Goal: Register for event/course: Sign up to attend an event or enroll in a course

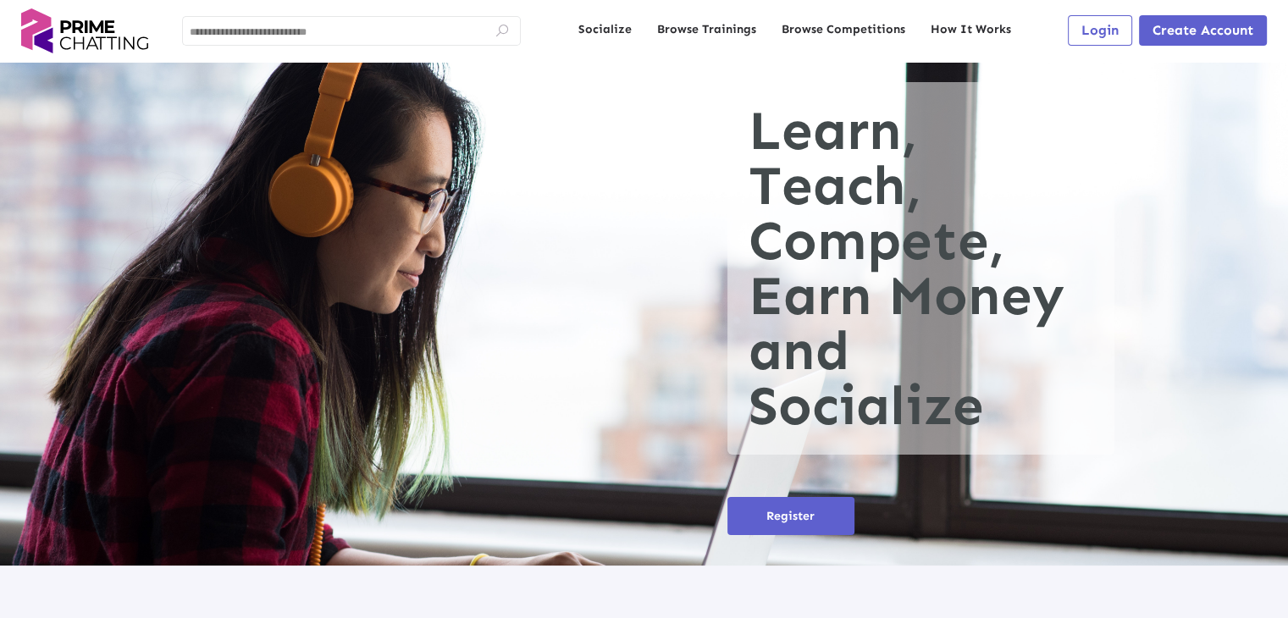
click at [1088, 31] on span "Login" at bounding box center [1099, 30] width 37 height 16
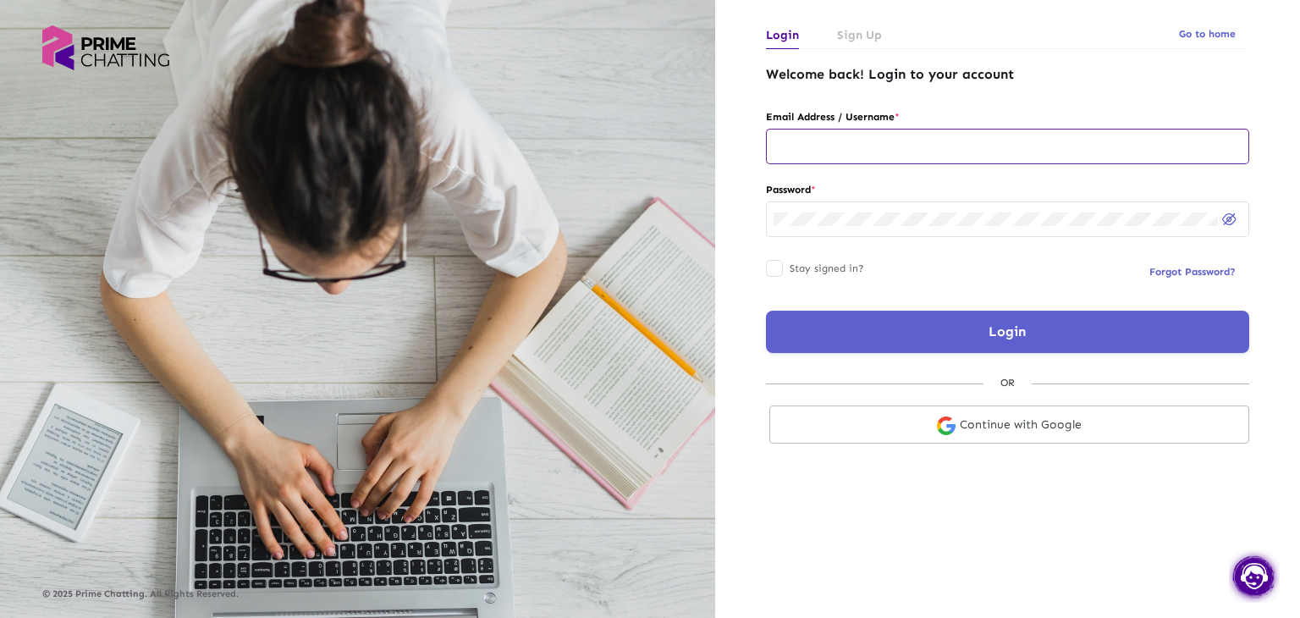
click at [901, 149] on input "text" at bounding box center [1008, 147] width 468 height 14
click at [907, 343] on button "Login" at bounding box center [1007, 332] width 483 height 42
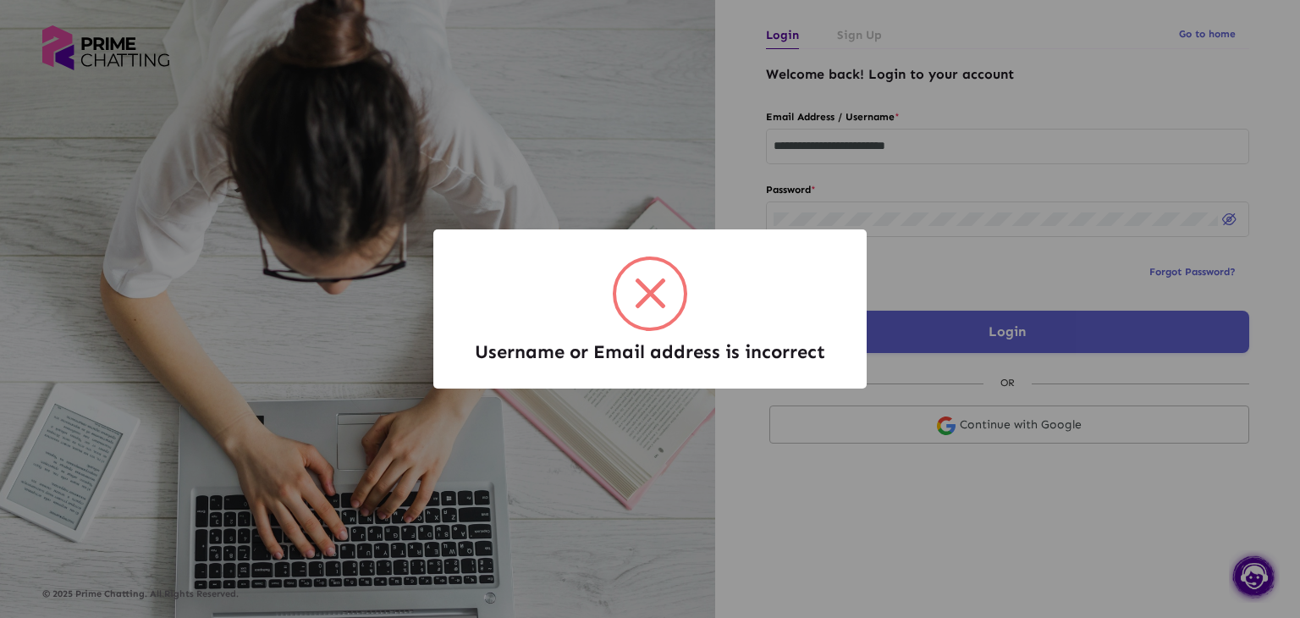
click at [745, 326] on div "Username or Email address is incorrect ×" at bounding box center [650, 308] width 400 height 124
click at [971, 130] on div "Username or Email address is incorrect × OK Cancel" at bounding box center [650, 309] width 1300 height 618
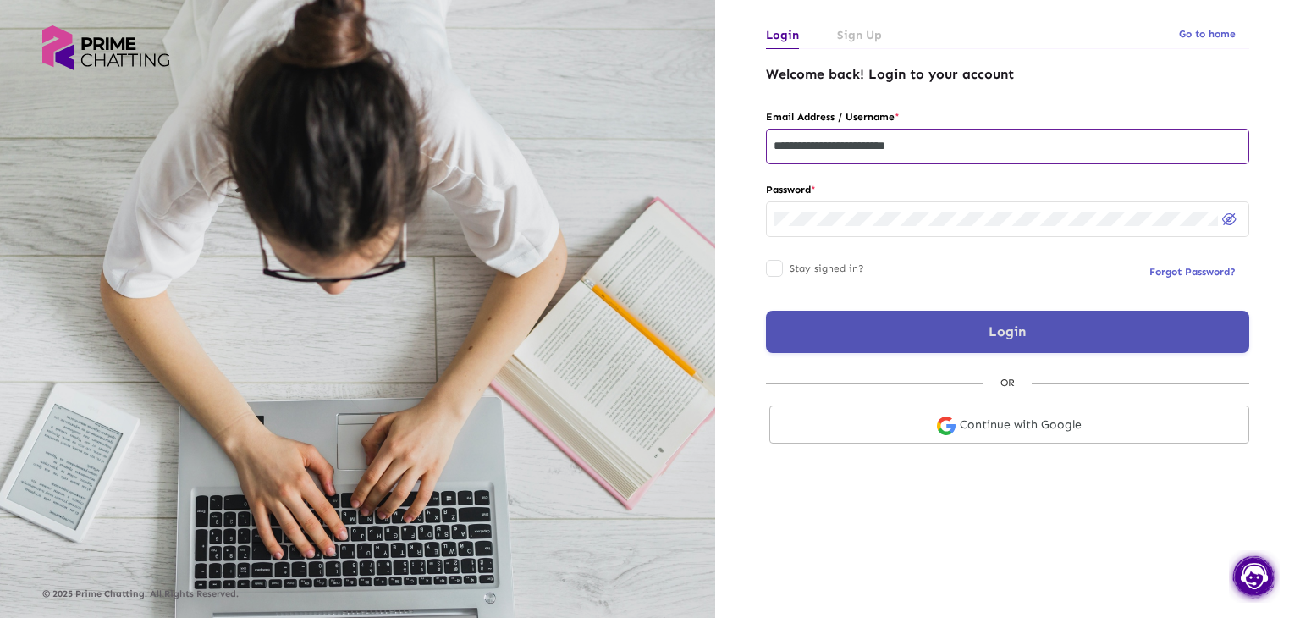
click at [960, 145] on input "**********" at bounding box center [1008, 147] width 468 height 14
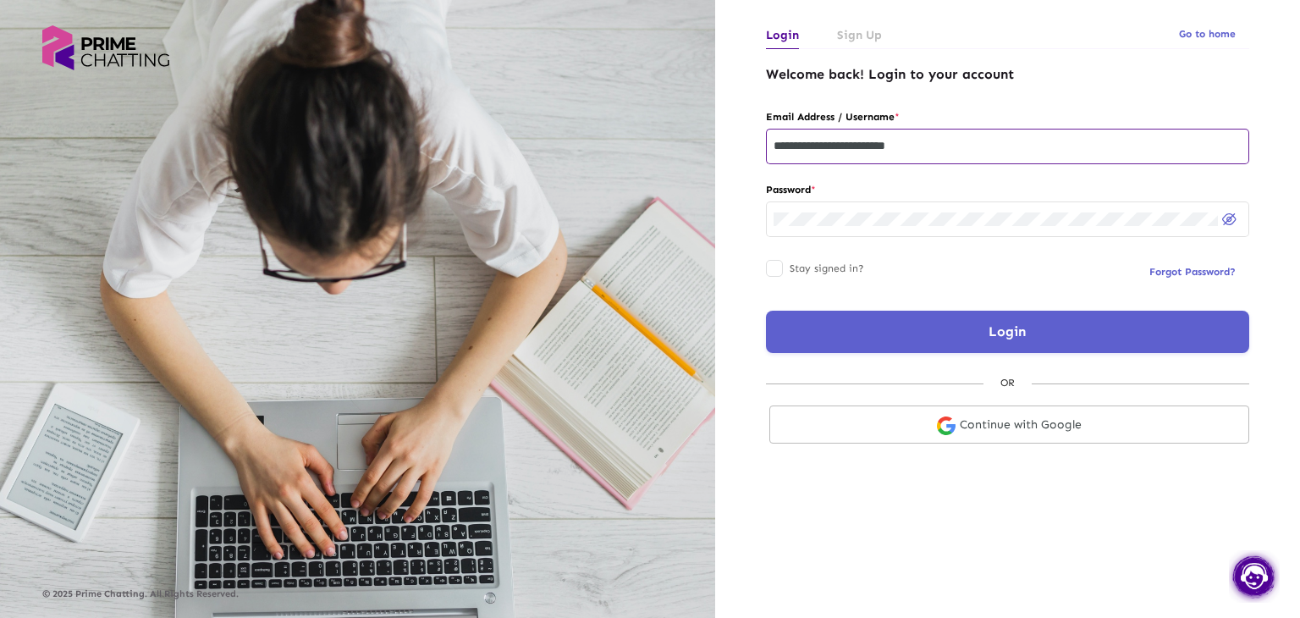
type input "********"
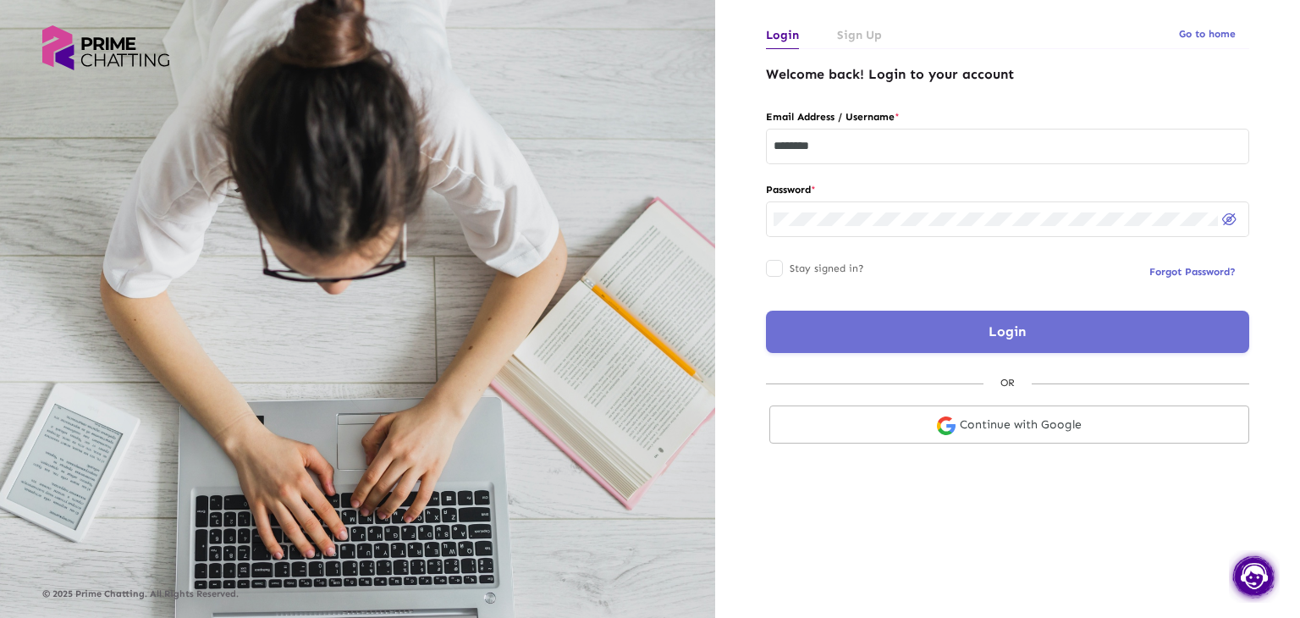
click at [903, 323] on button "Login" at bounding box center [1007, 332] width 483 height 42
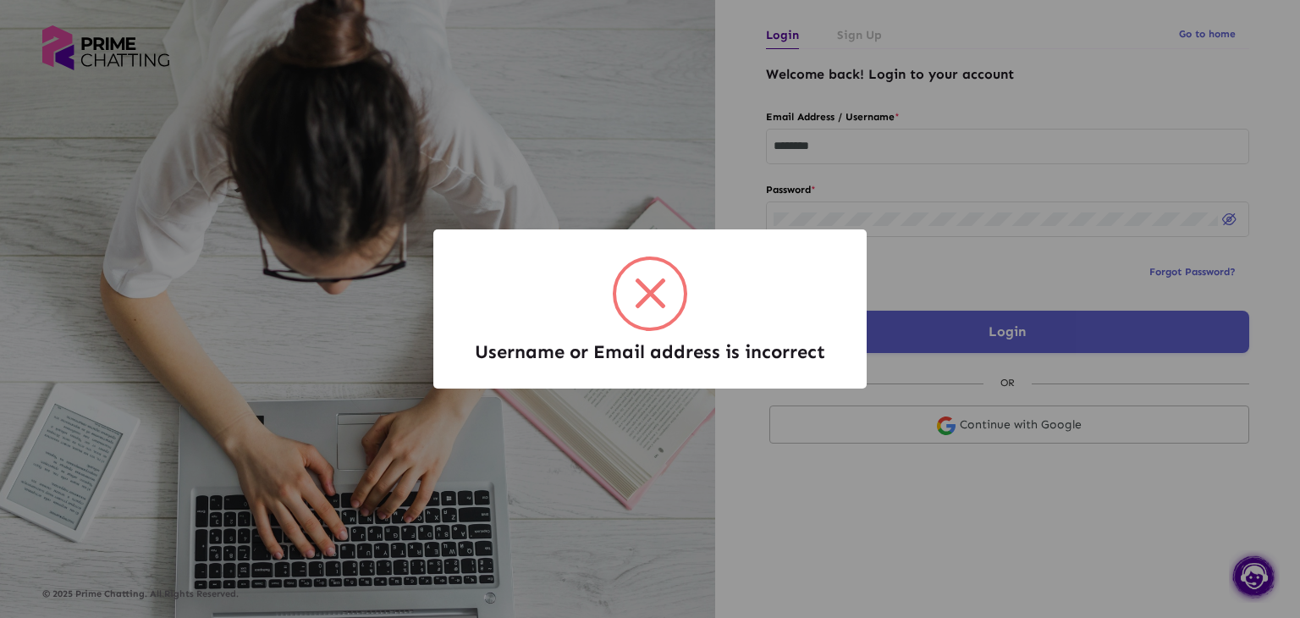
click at [869, 138] on div "Username or Email address is incorrect × OK Cancel" at bounding box center [650, 309] width 1300 height 618
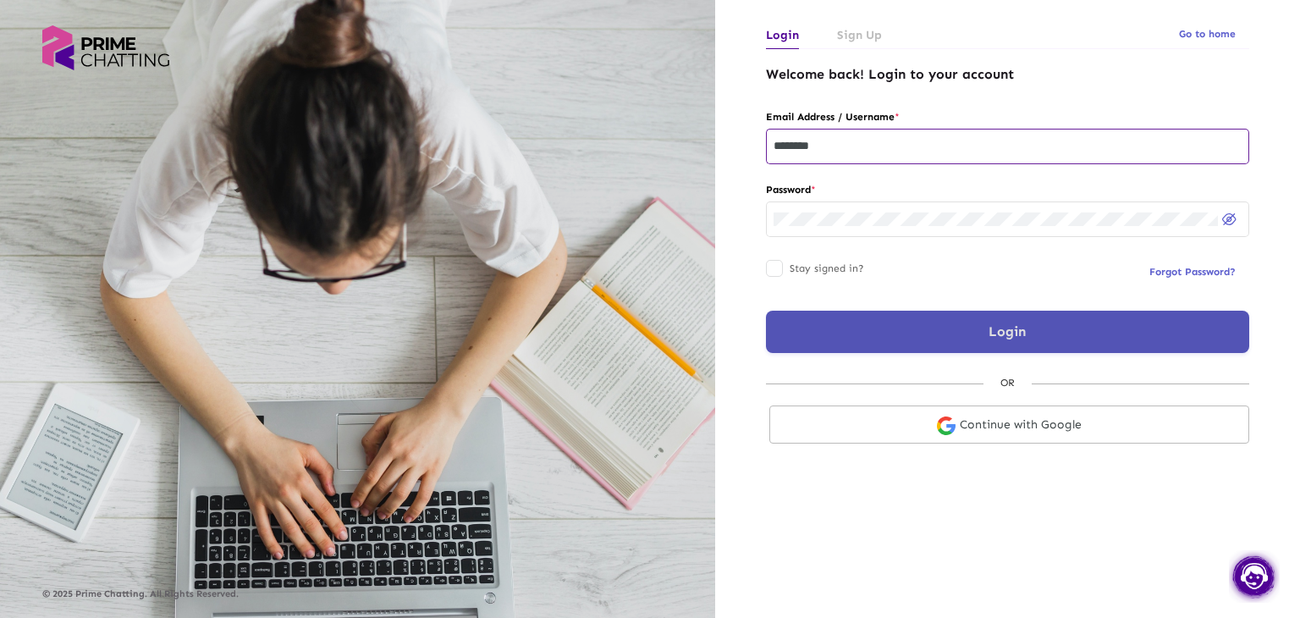
click at [867, 140] on input "********" at bounding box center [1008, 147] width 468 height 14
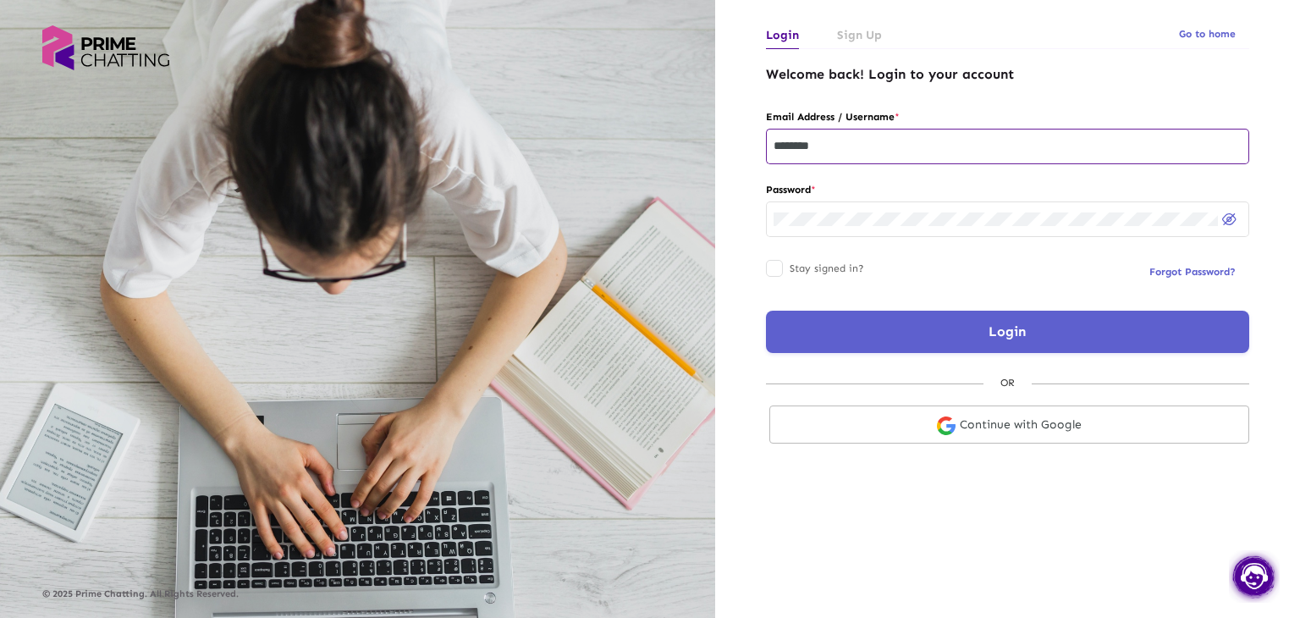
click at [843, 532] on div "Login Sign Up Go to home Welcome back! Login to your account Email Address / Us…" at bounding box center [1007, 309] width 585 height 618
click at [1030, 425] on link "Continue with Google" at bounding box center [1010, 424] width 480 height 38
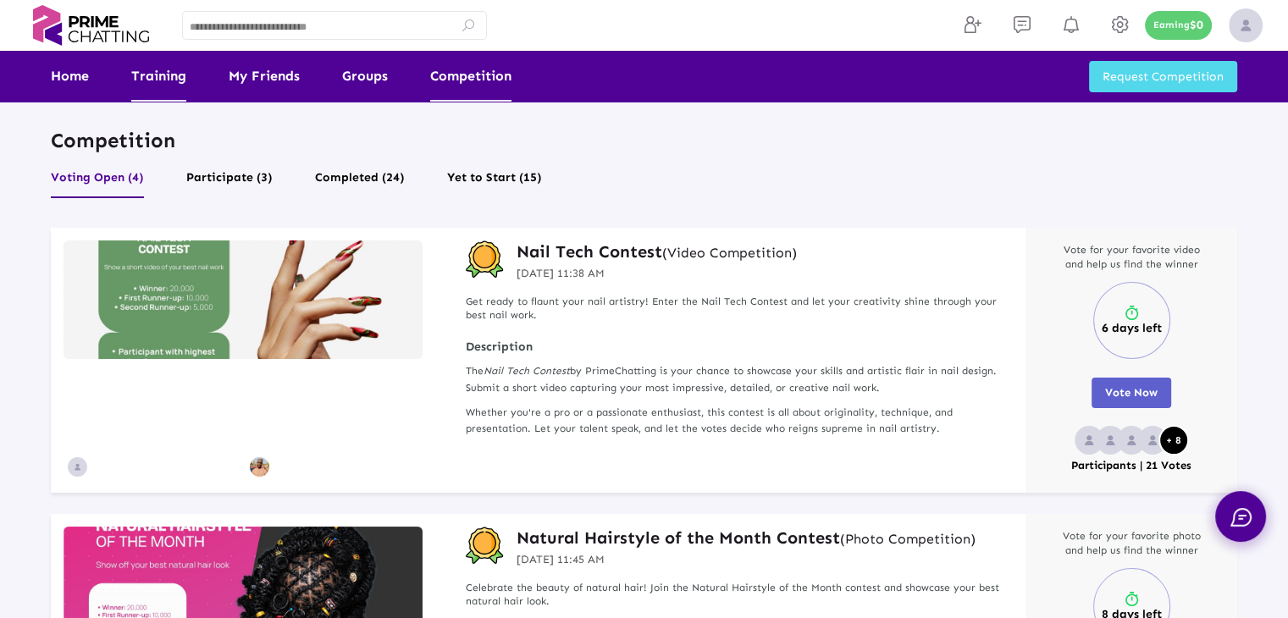
click at [174, 73] on link "Training" at bounding box center [158, 76] width 55 height 51
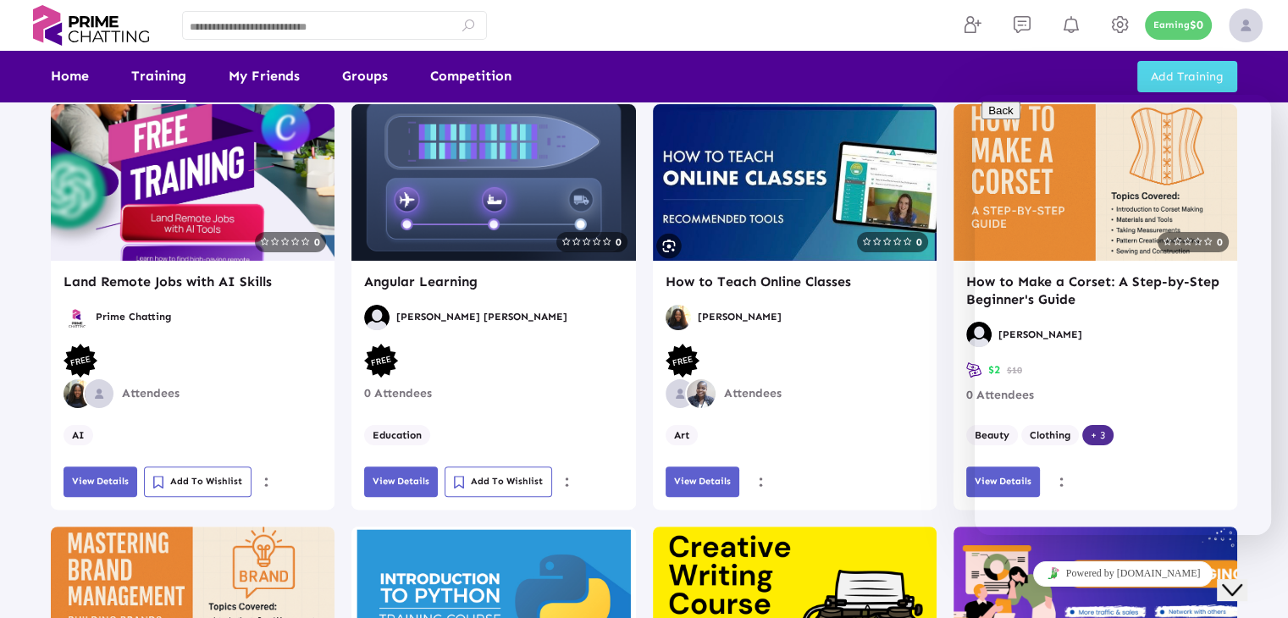
click at [399, 487] on button "View Details" at bounding box center [401, 481] width 74 height 30
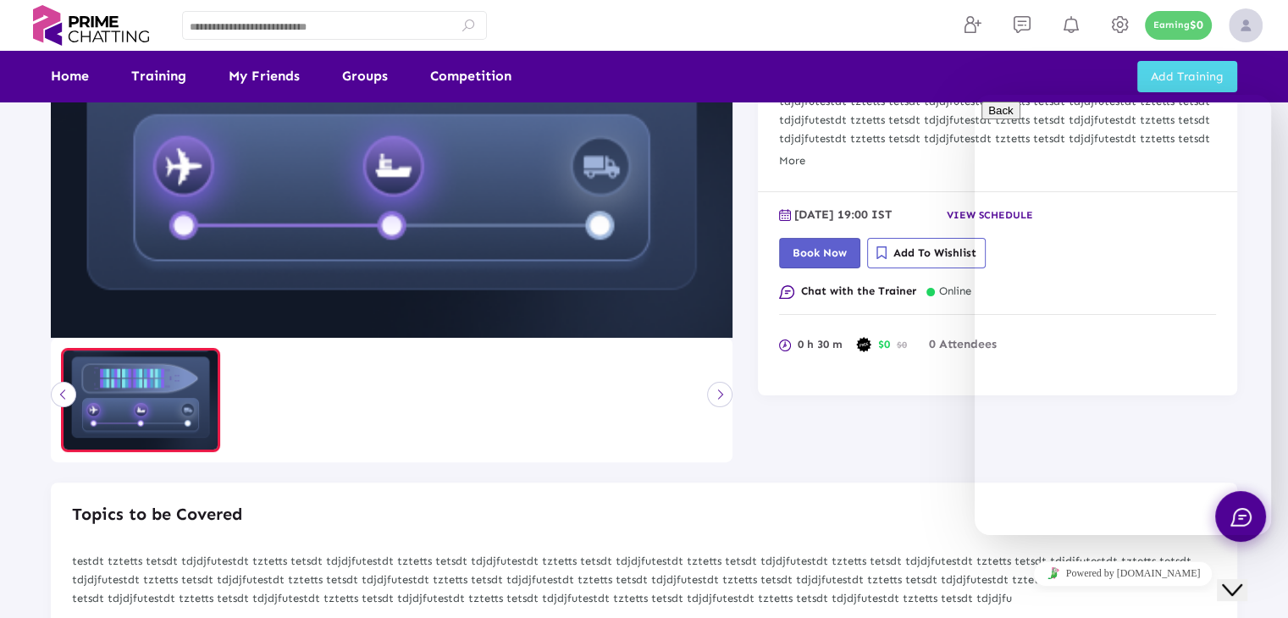
scroll to position [423, 0]
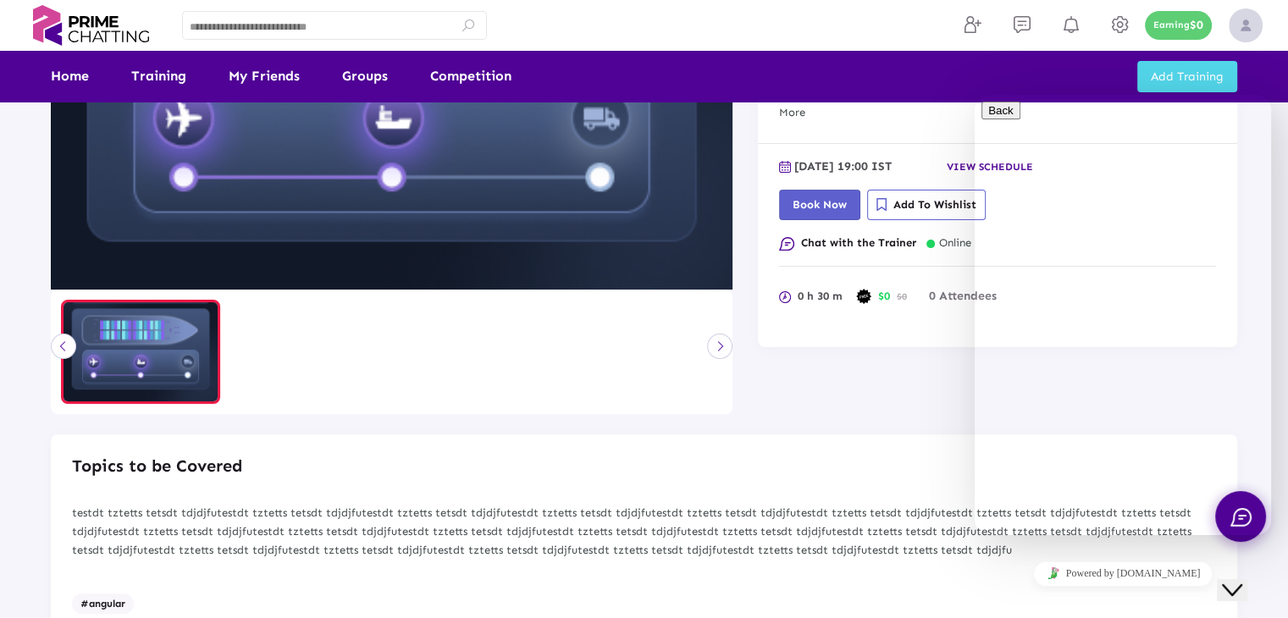
drag, startPoint x: 1252, startPoint y: 568, endPoint x: 2459, endPoint y: 1113, distance: 1324.6
click at [1242, 580] on div "Close Chat This icon closes the chat window." at bounding box center [1232, 590] width 20 height 20
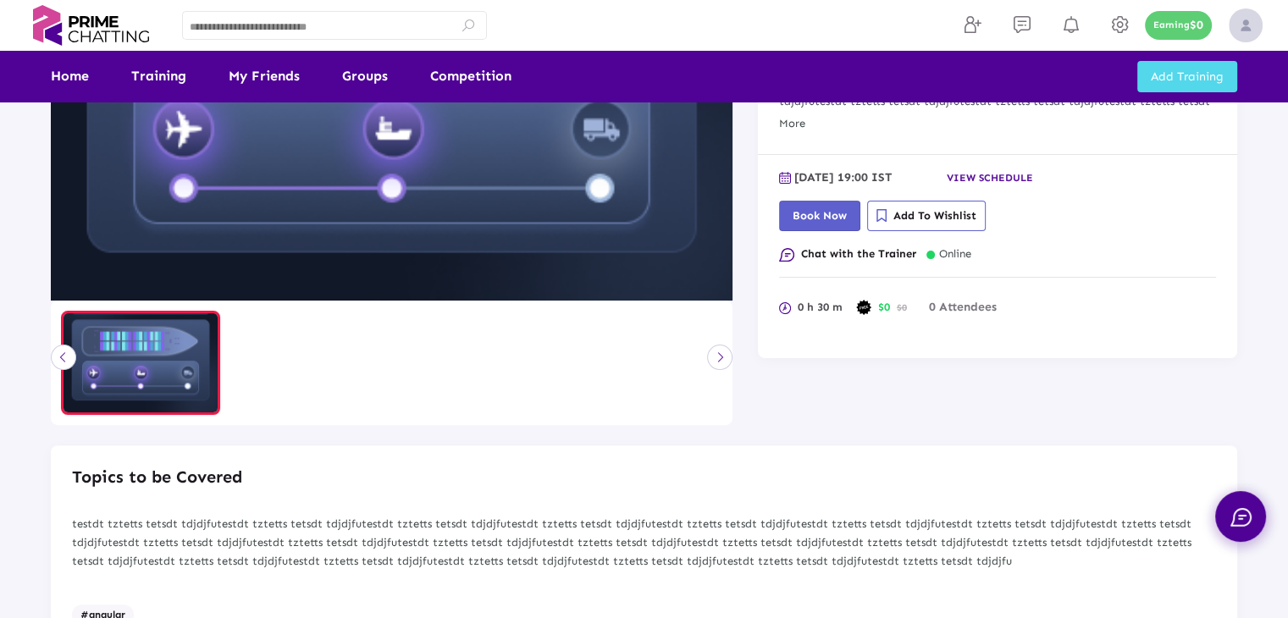
scroll to position [339, 0]
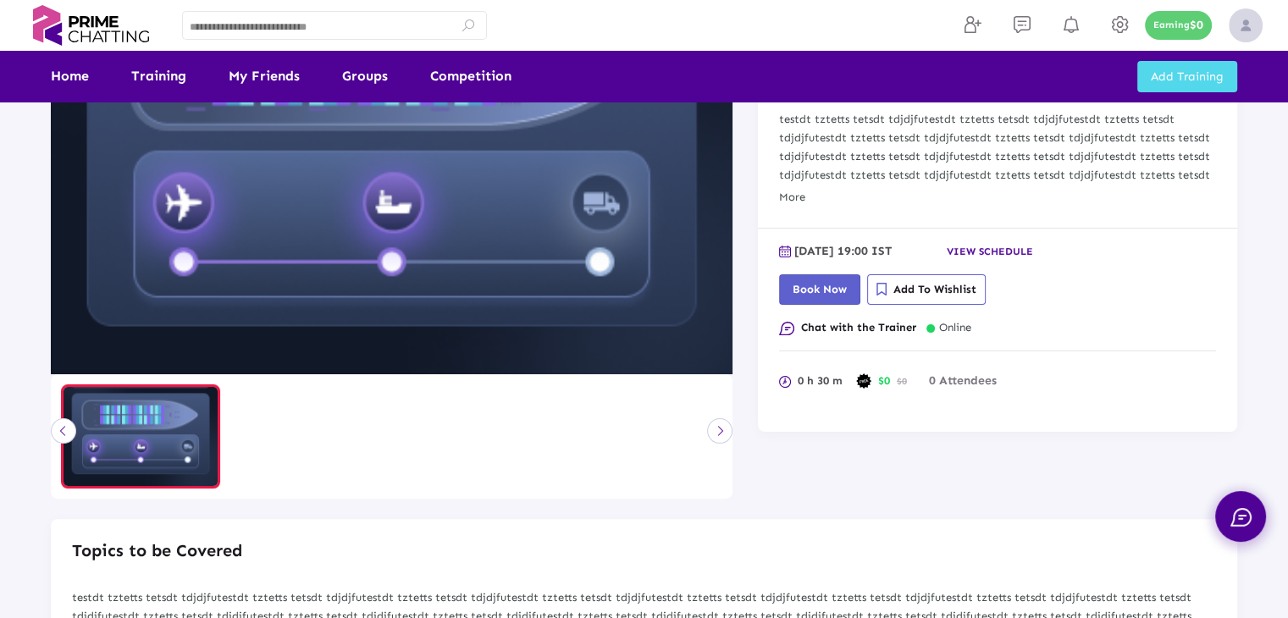
click at [820, 289] on span "Book Now" at bounding box center [819, 289] width 54 height 13
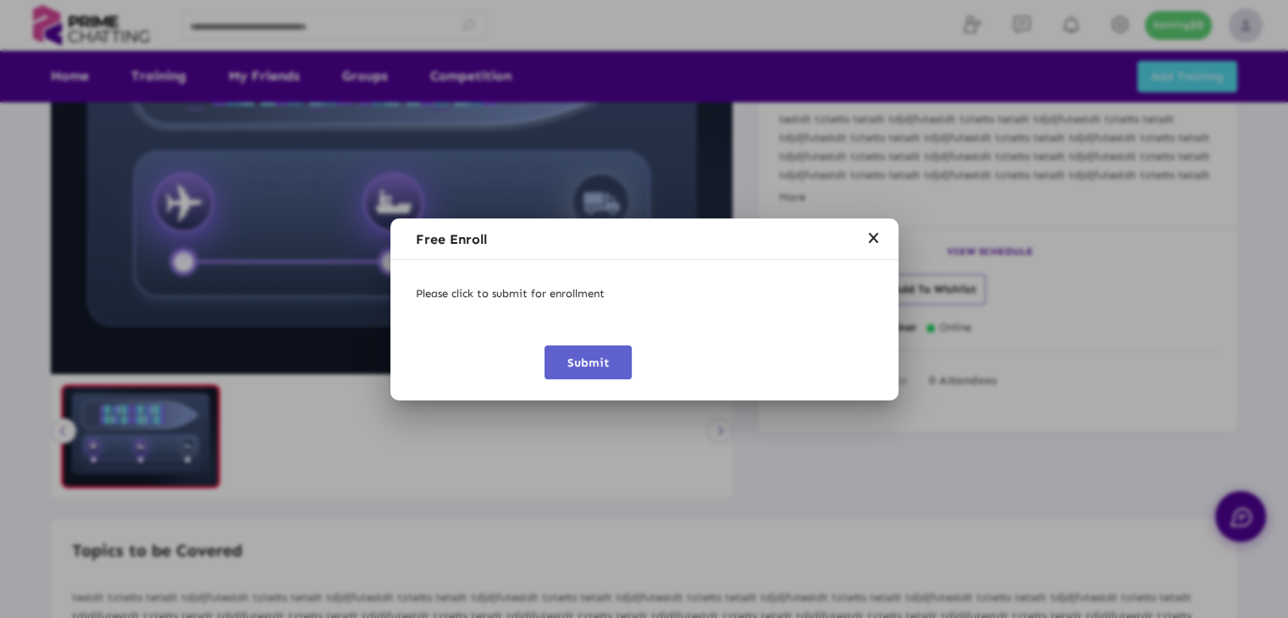
scroll to position [0, 0]
click at [620, 361] on button "Submit" at bounding box center [587, 362] width 87 height 34
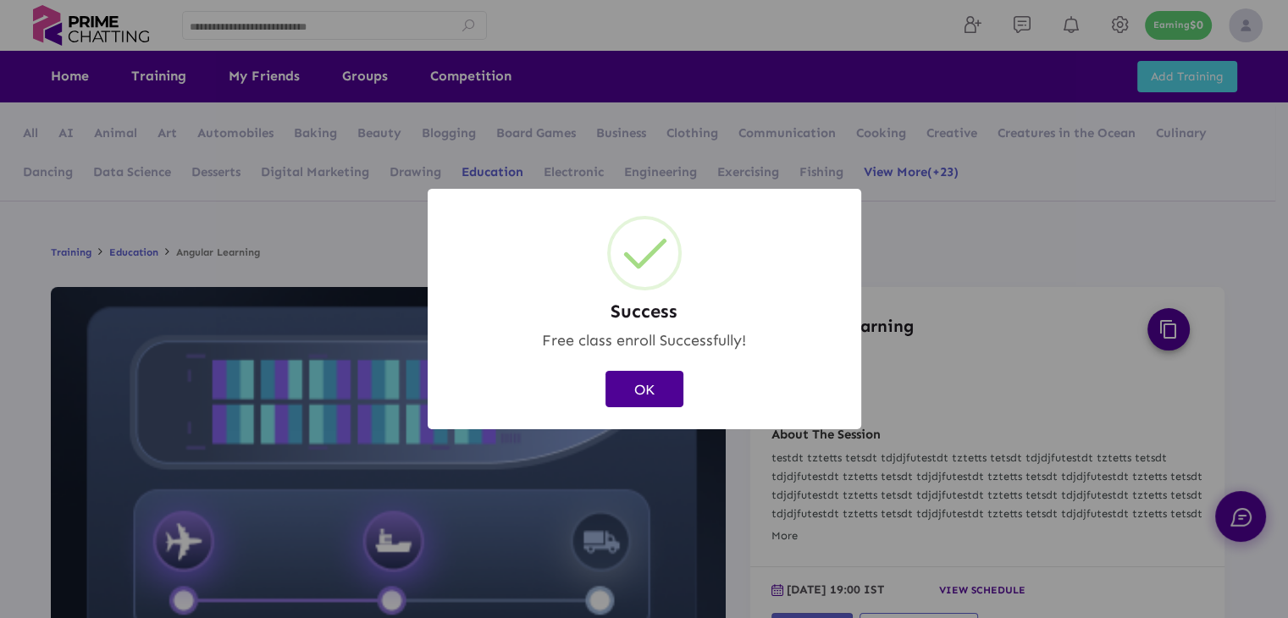
scroll to position [339, 0]
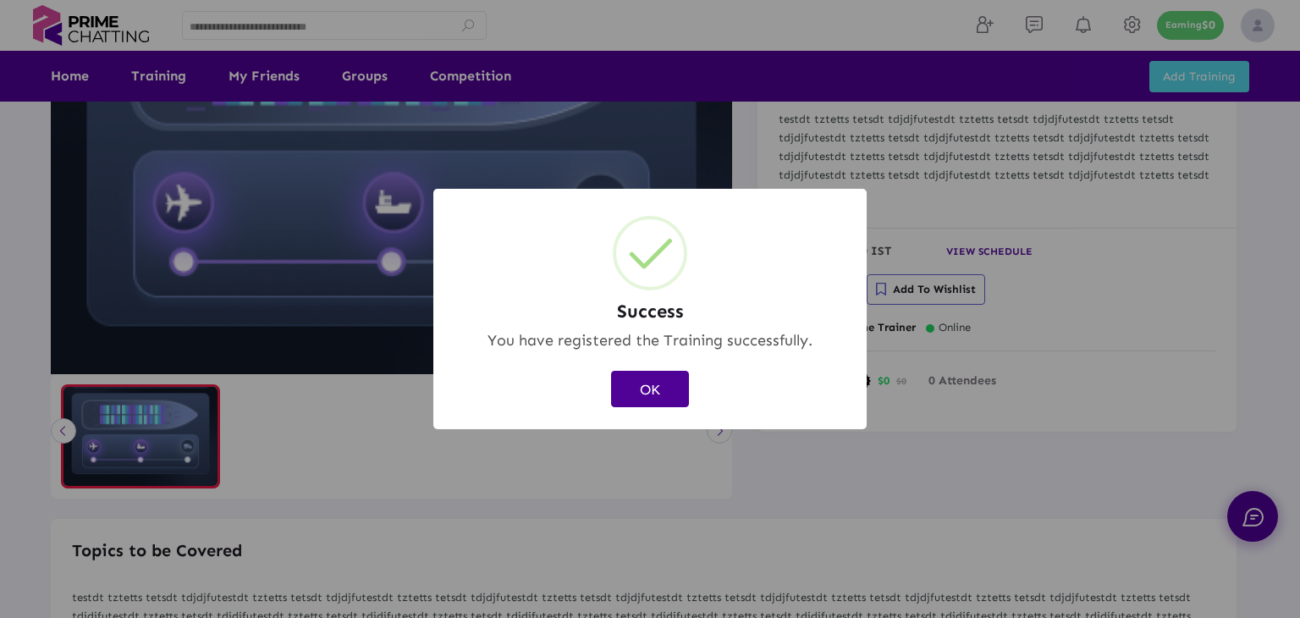
click at [648, 397] on button "OK" at bounding box center [650, 389] width 78 height 36
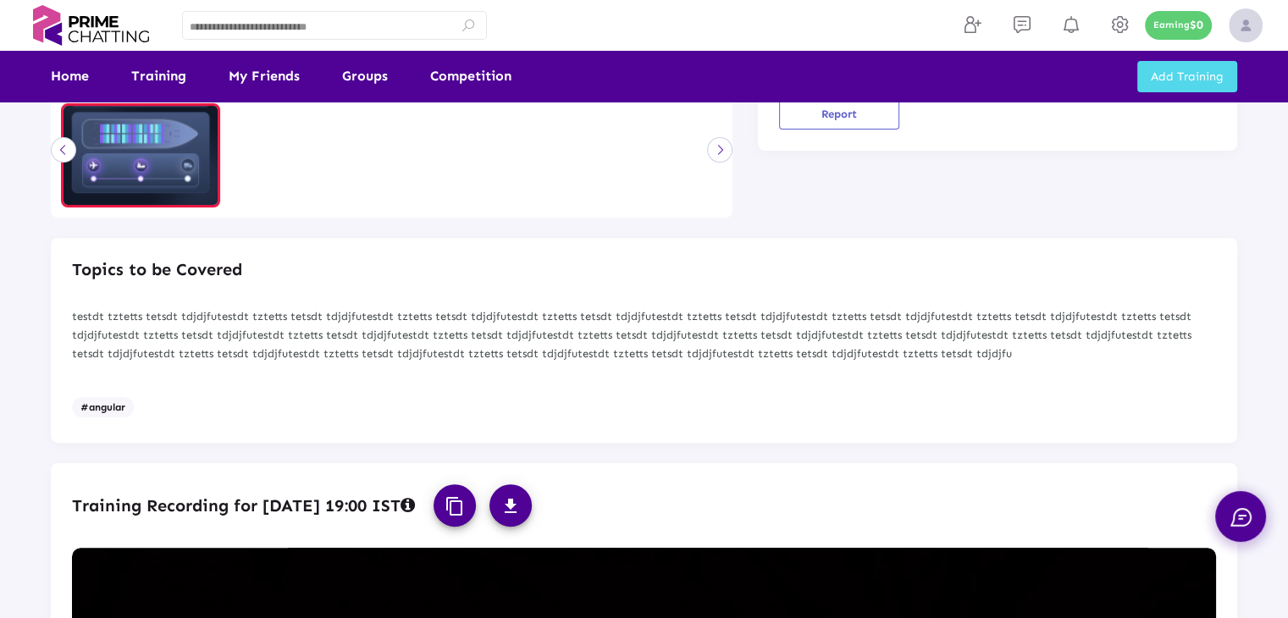
scroll to position [281, 0]
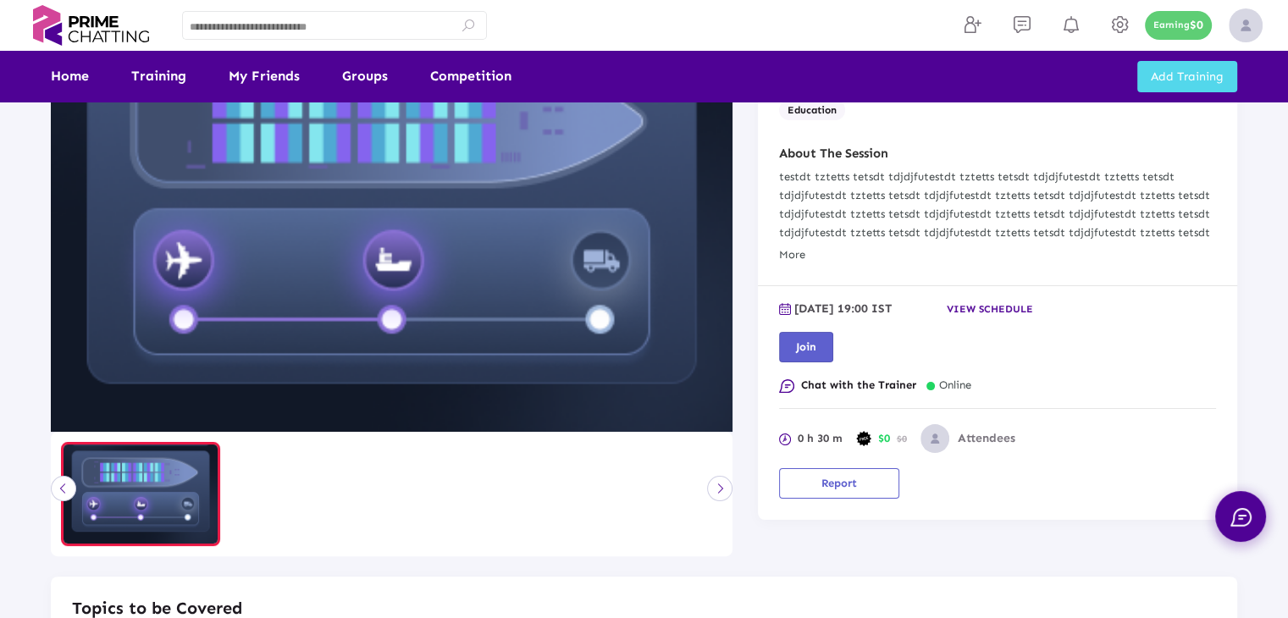
click at [817, 352] on button "Join" at bounding box center [806, 347] width 54 height 30
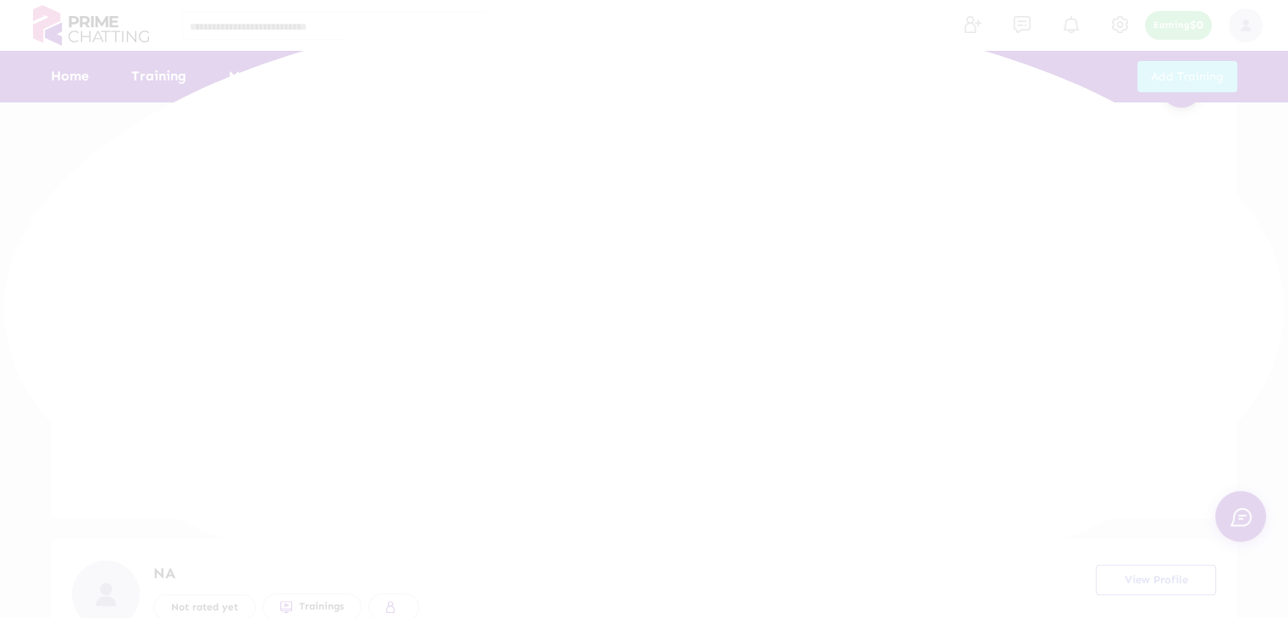
scroll to position [281, 0]
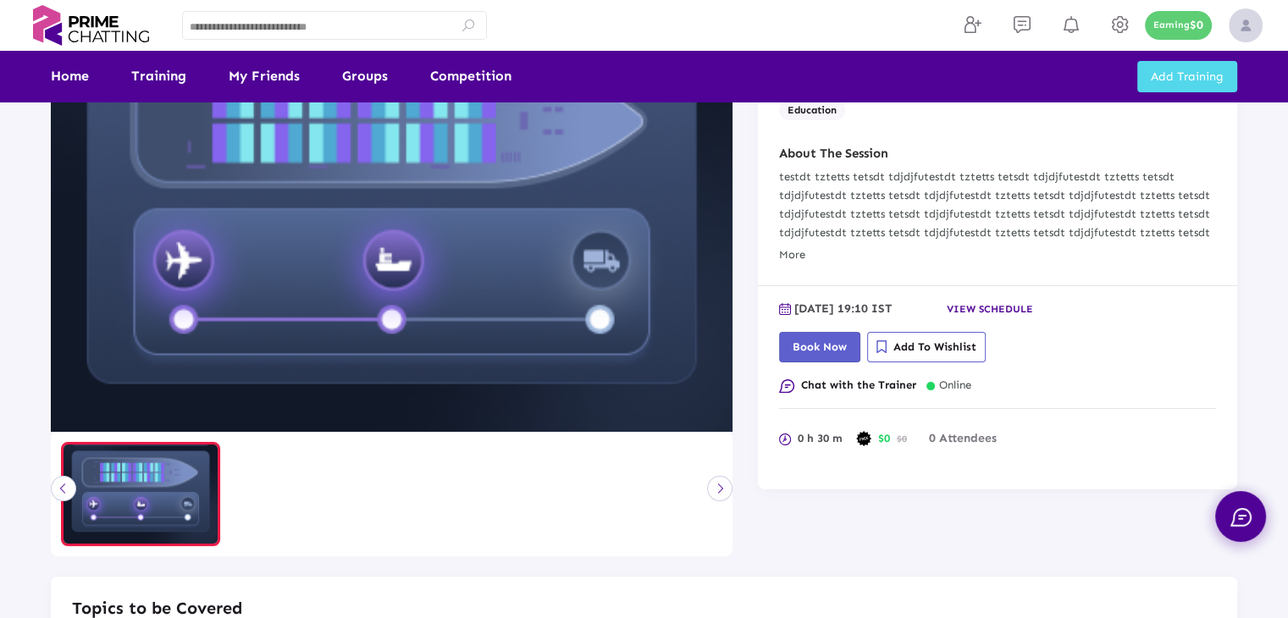
click at [826, 345] on span "Book Now" at bounding box center [819, 346] width 54 height 13
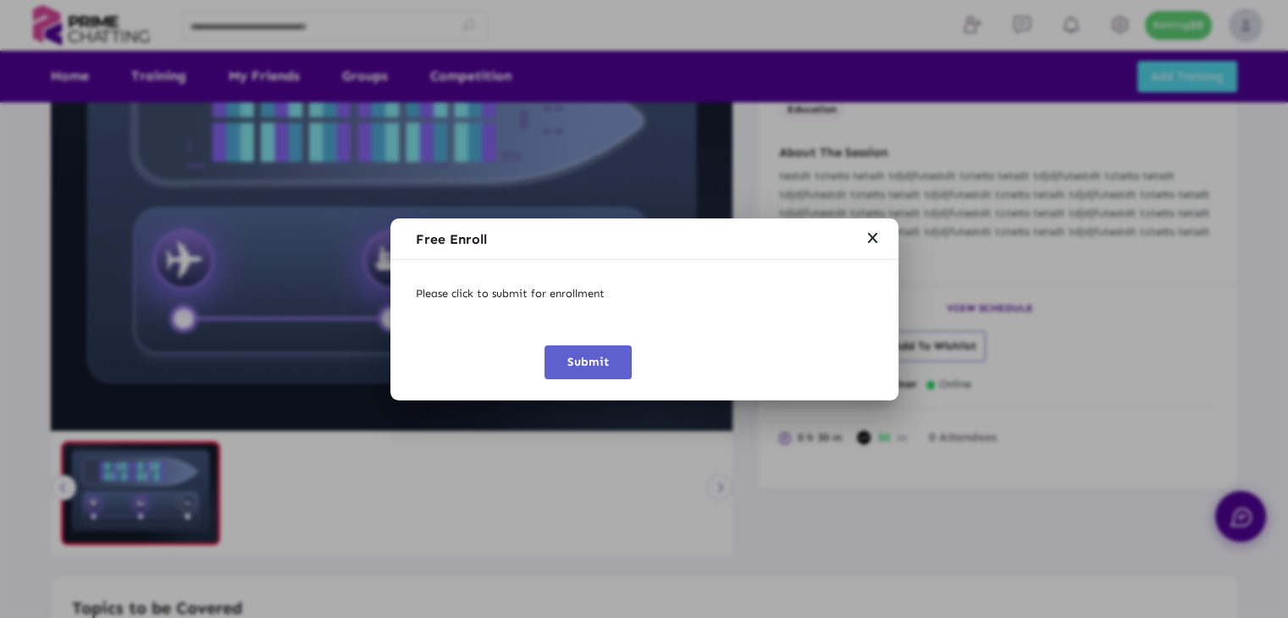
scroll to position [0, 0]
click at [563, 356] on button "Submit" at bounding box center [587, 362] width 87 height 34
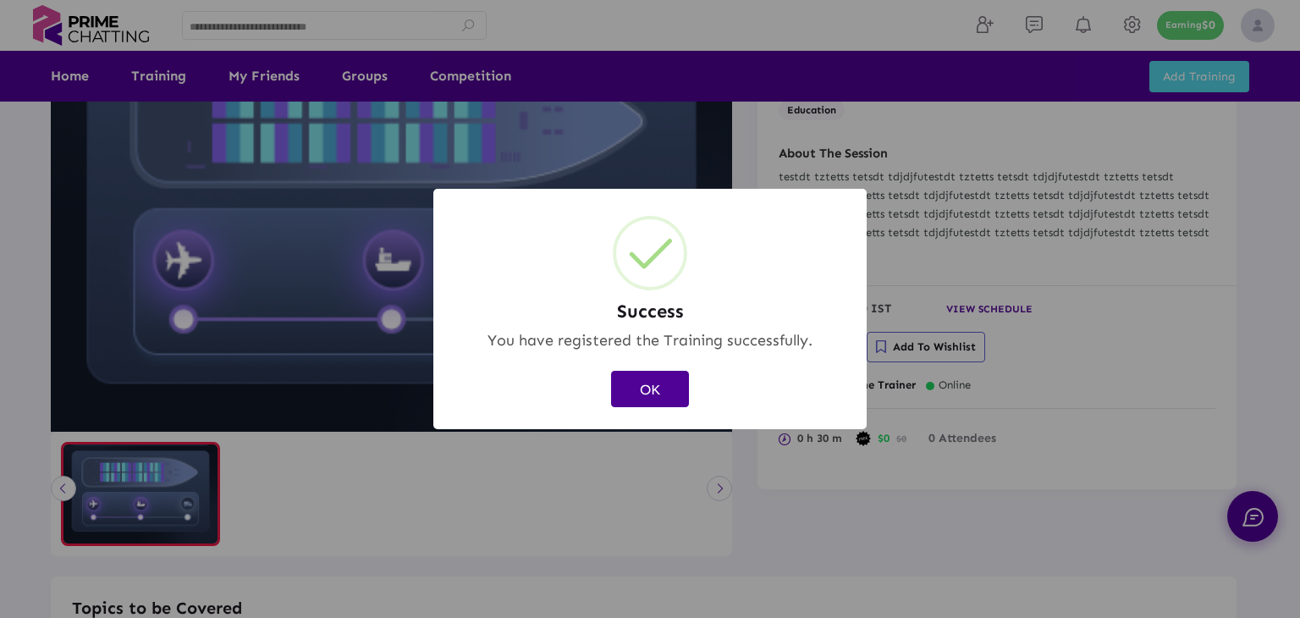
click at [645, 393] on div "OK Cancel" at bounding box center [650, 390] width 400 height 46
click at [669, 394] on button "OK" at bounding box center [650, 389] width 78 height 36
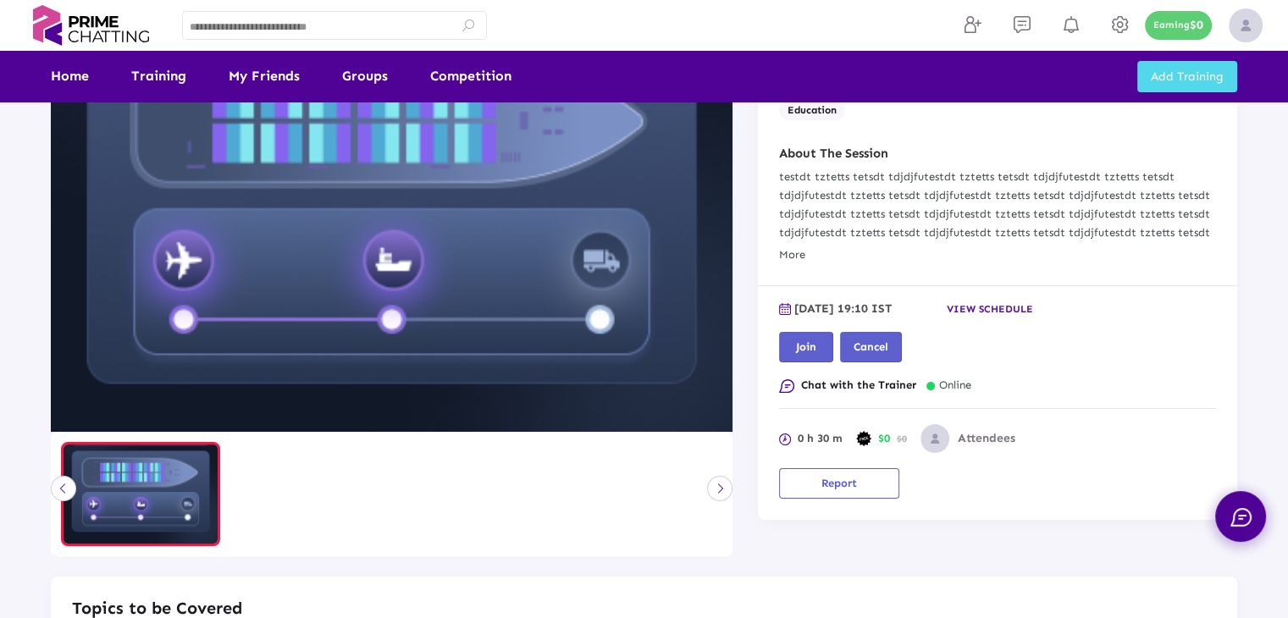
click at [796, 345] on span "Join" at bounding box center [806, 346] width 20 height 13
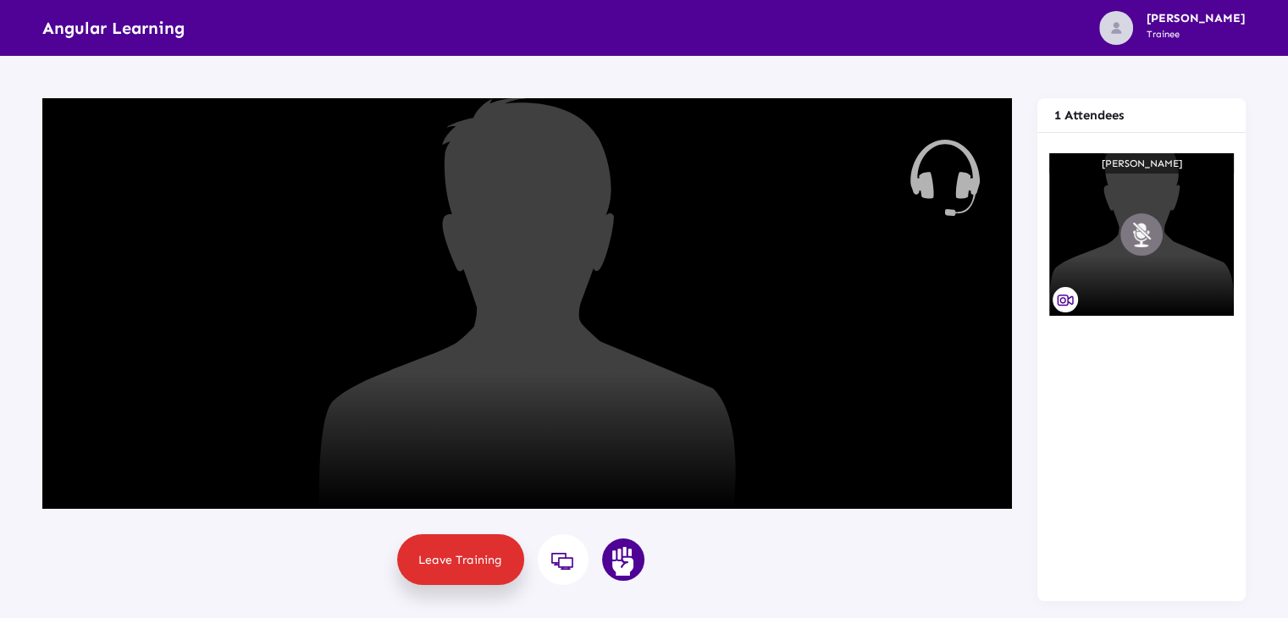
click at [1142, 235] on button "Mute" at bounding box center [1141, 234] width 42 height 42
click at [534, 309] on button "Mute" at bounding box center [527, 304] width 42 height 42
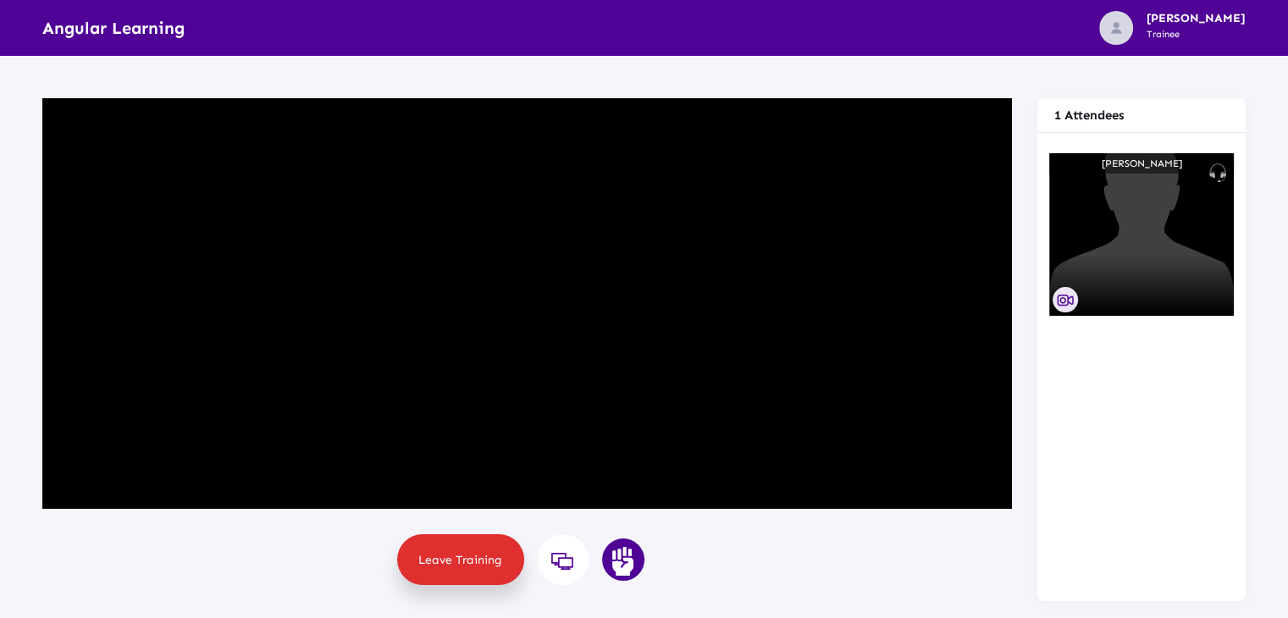
click at [1067, 299] on icon at bounding box center [1065, 301] width 18 height 14
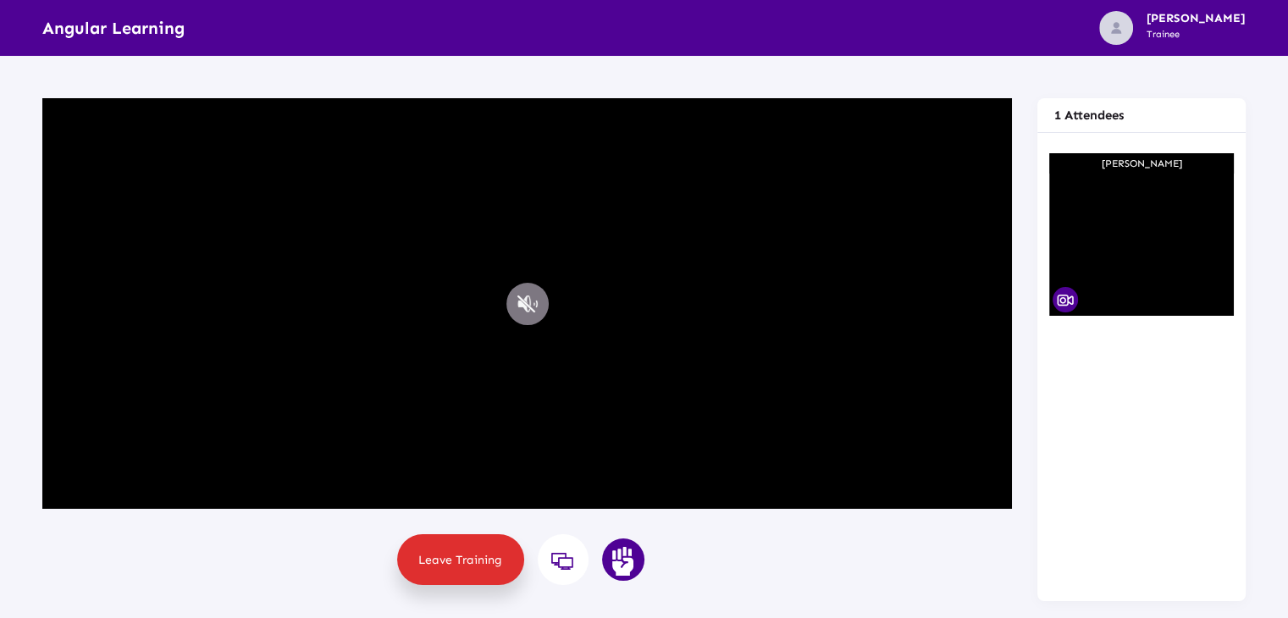
click at [533, 304] on button "Mute" at bounding box center [527, 304] width 42 height 42
click at [471, 558] on span "Leave Training" at bounding box center [460, 560] width 84 height 14
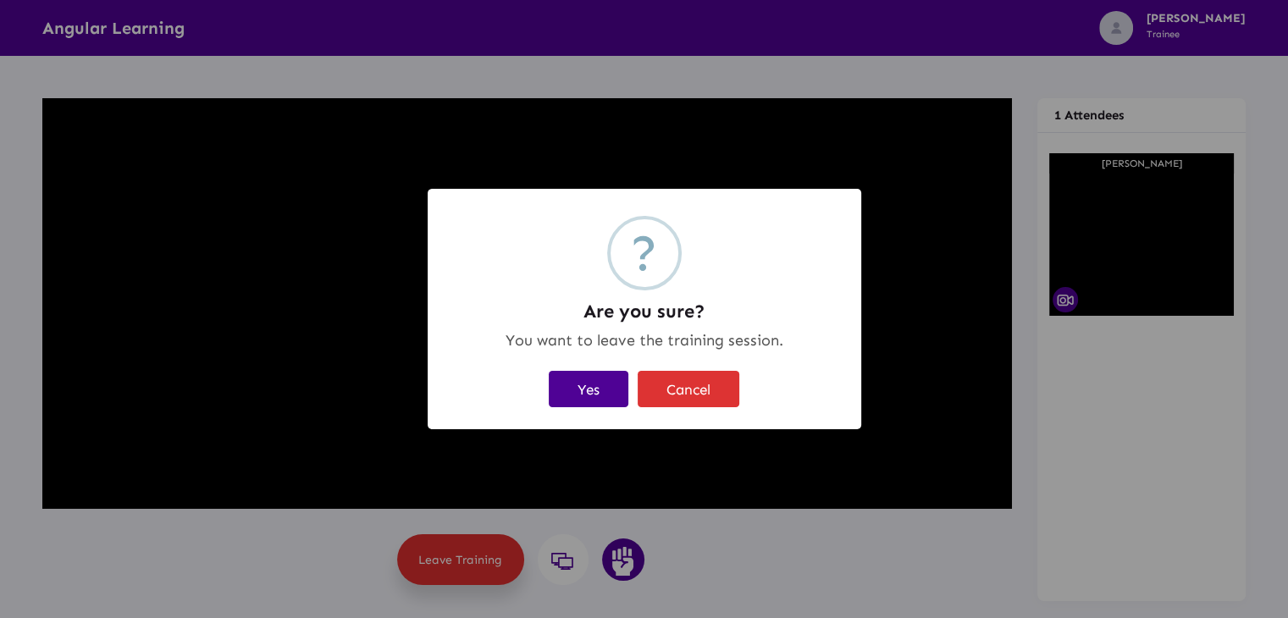
click at [615, 395] on button "Yes" at bounding box center [589, 389] width 80 height 36
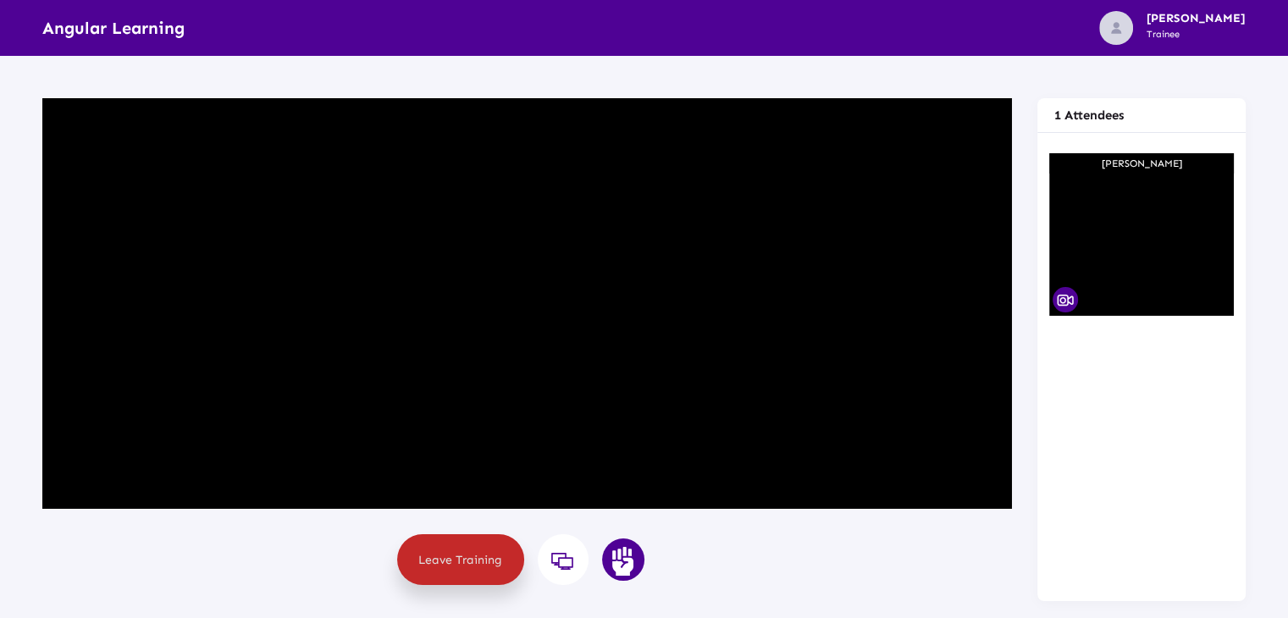
click at [474, 559] on span "Leave Training" at bounding box center [460, 560] width 84 height 14
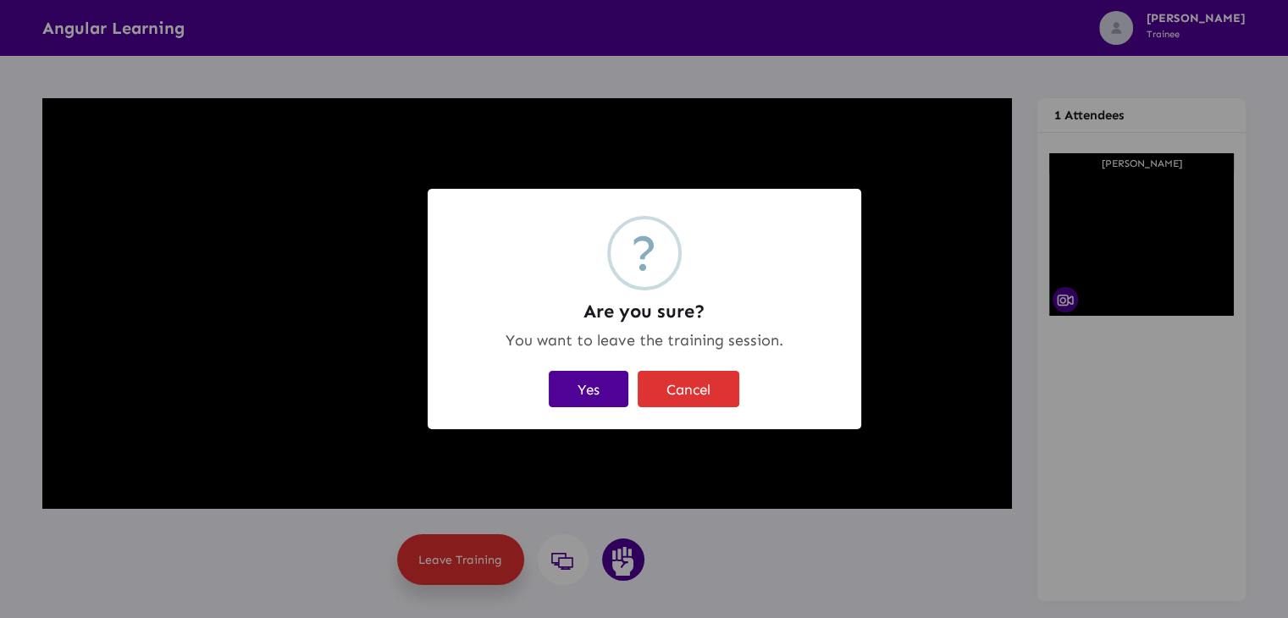
click at [589, 387] on button "Yes" at bounding box center [589, 389] width 80 height 36
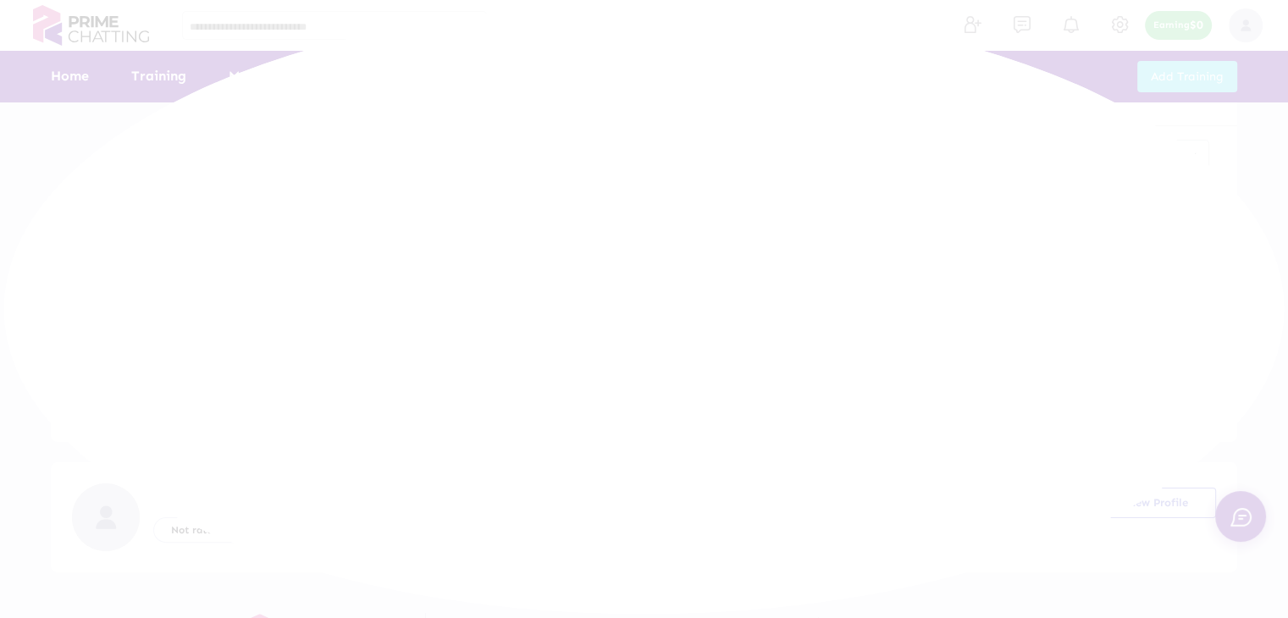
scroll to position [321, 0]
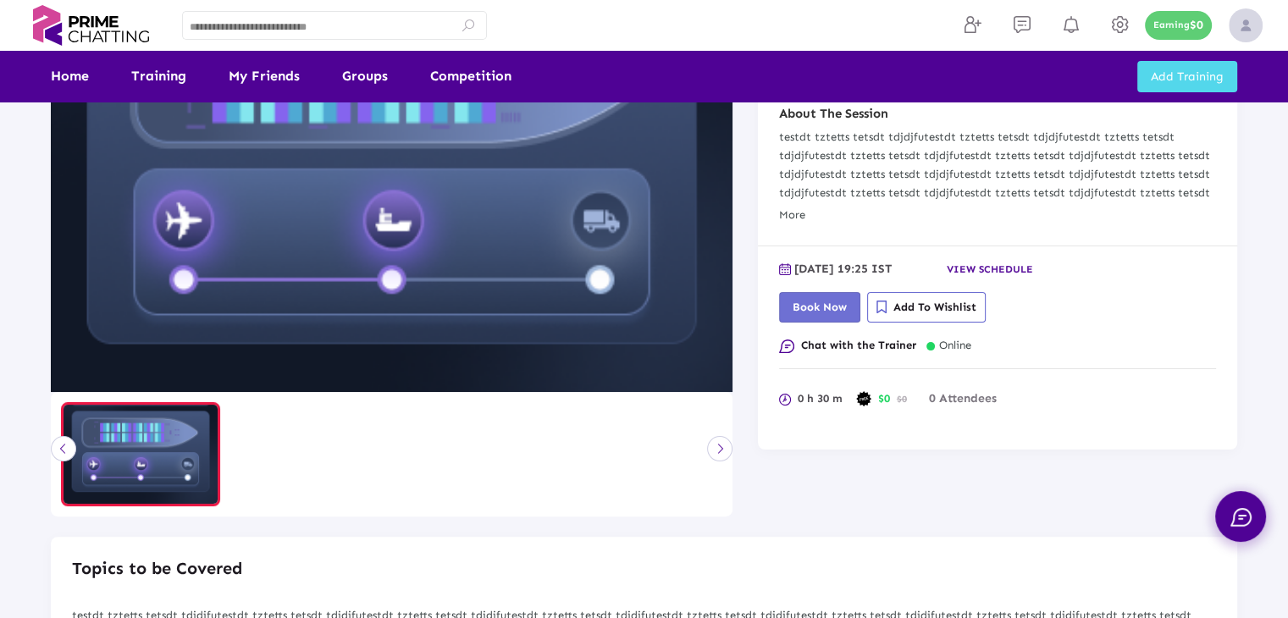
click at [819, 304] on span "Book Now" at bounding box center [819, 307] width 54 height 13
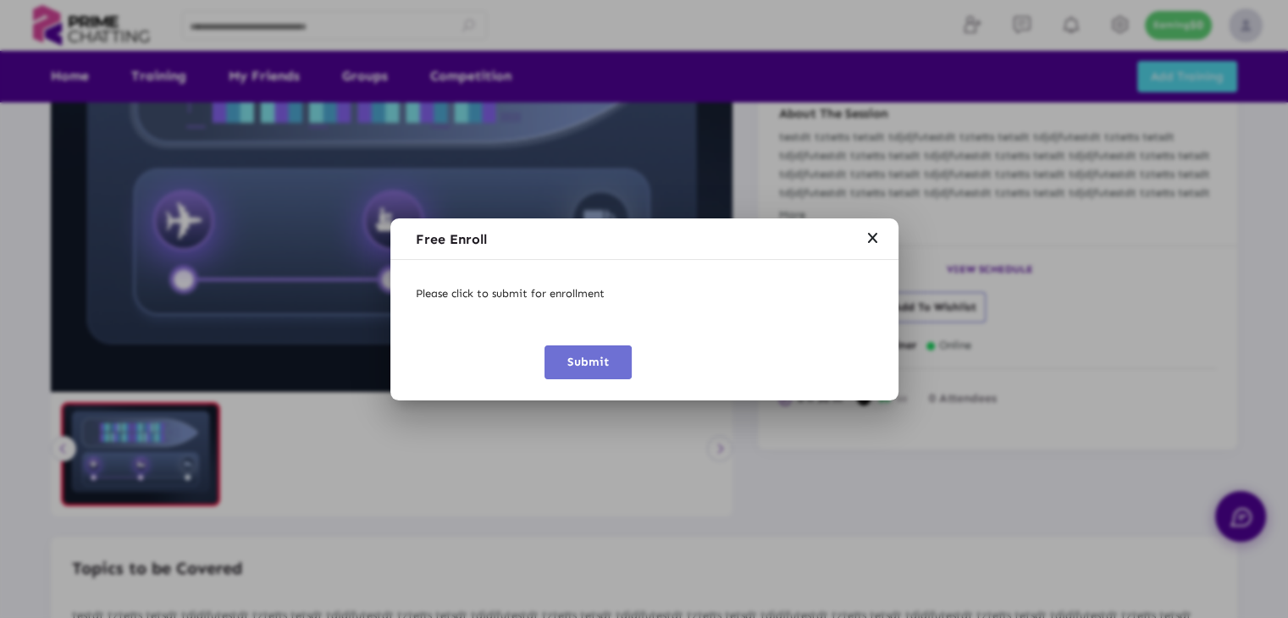
click at [599, 359] on span "Submit" at bounding box center [587, 362] width 41 height 14
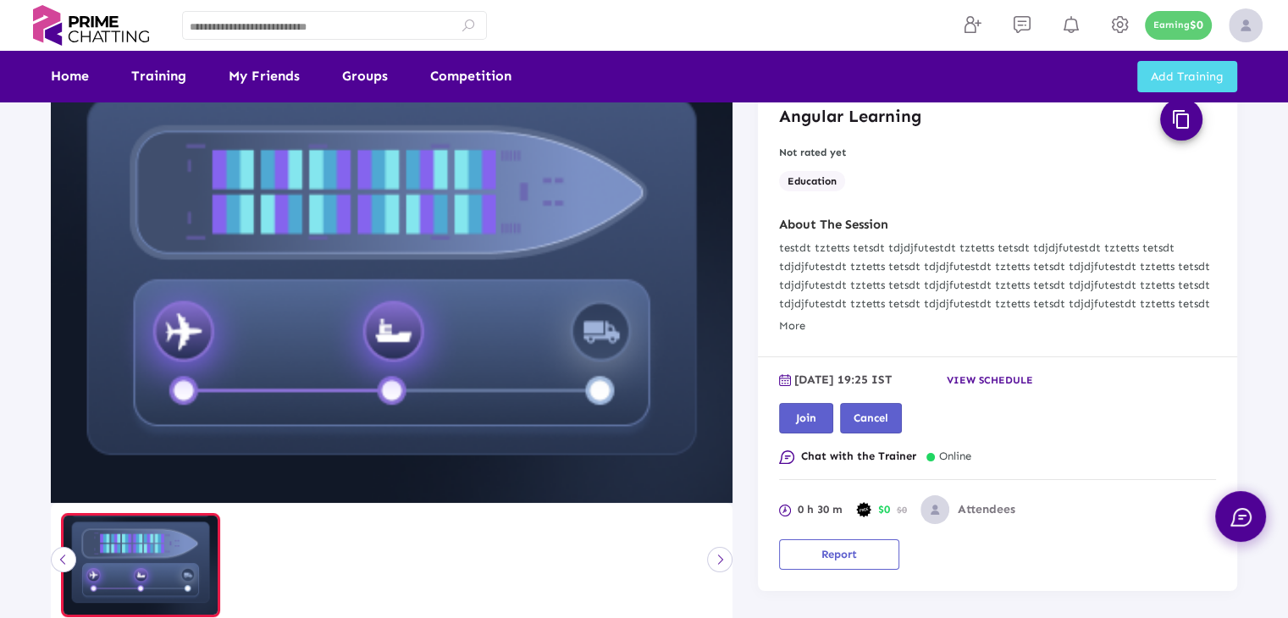
scroll to position [254, 0]
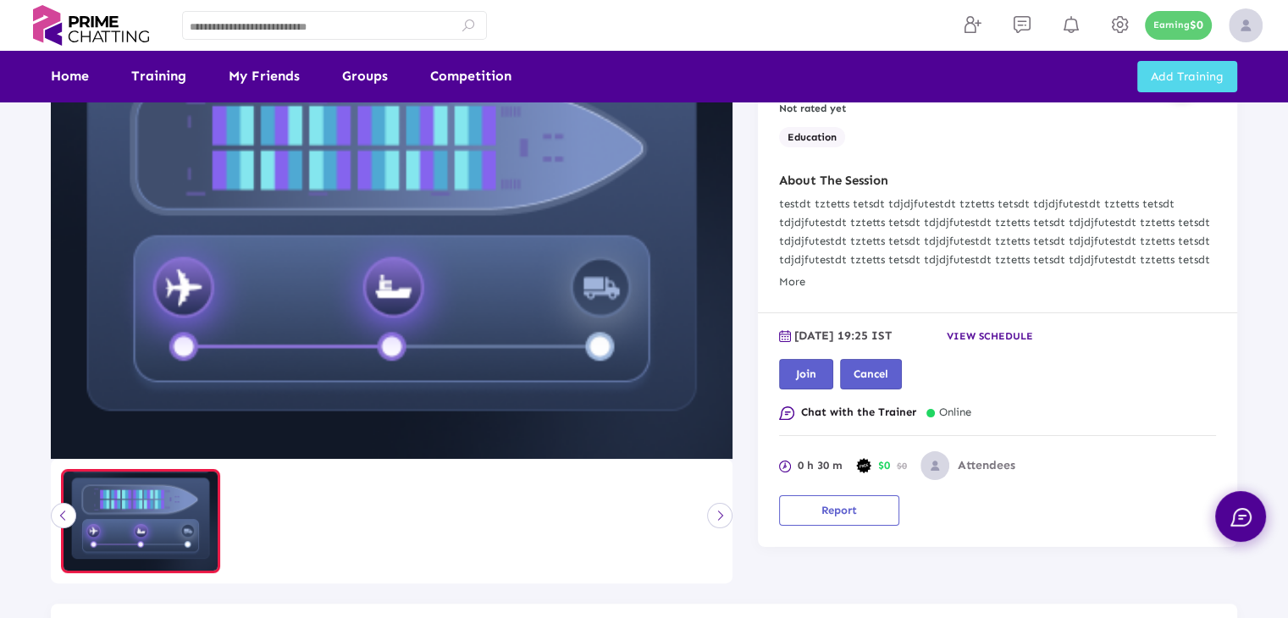
click at [1191, 372] on div "Join Cancel" at bounding box center [997, 374] width 437 height 30
click at [713, 519] on div at bounding box center [391, 521] width 661 height 104
click at [1221, 31] on link "Earning $0" at bounding box center [1204, 25] width 118 height 51
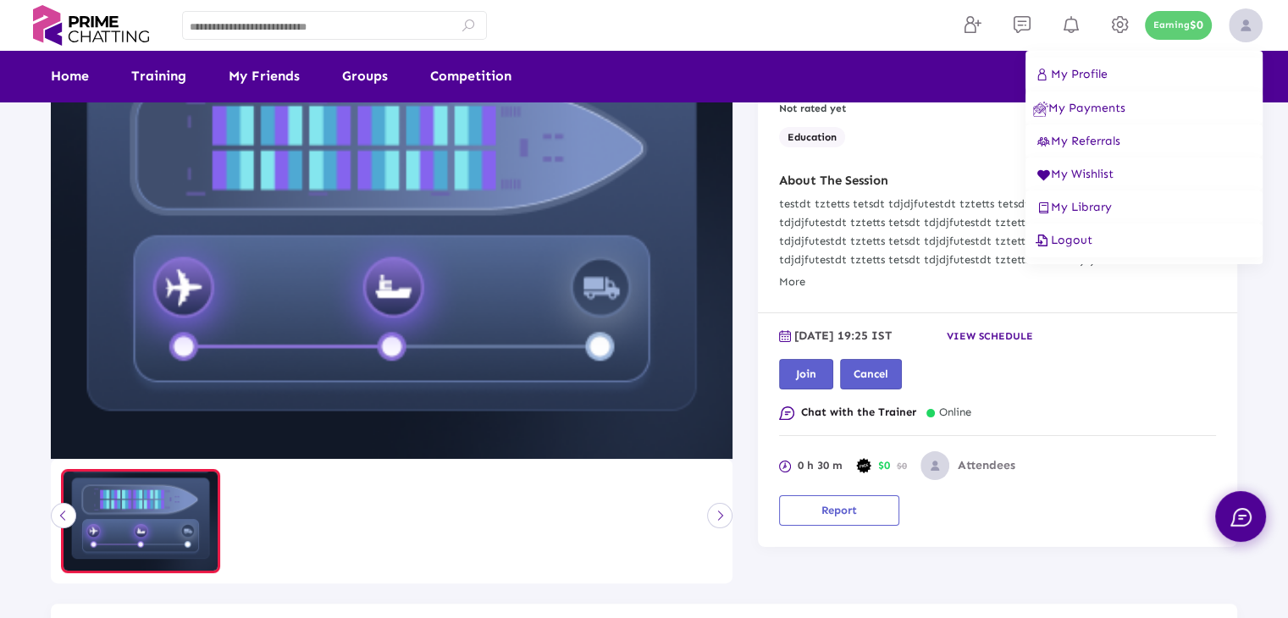
click at [1084, 243] on span "Logout" at bounding box center [1062, 240] width 59 height 14
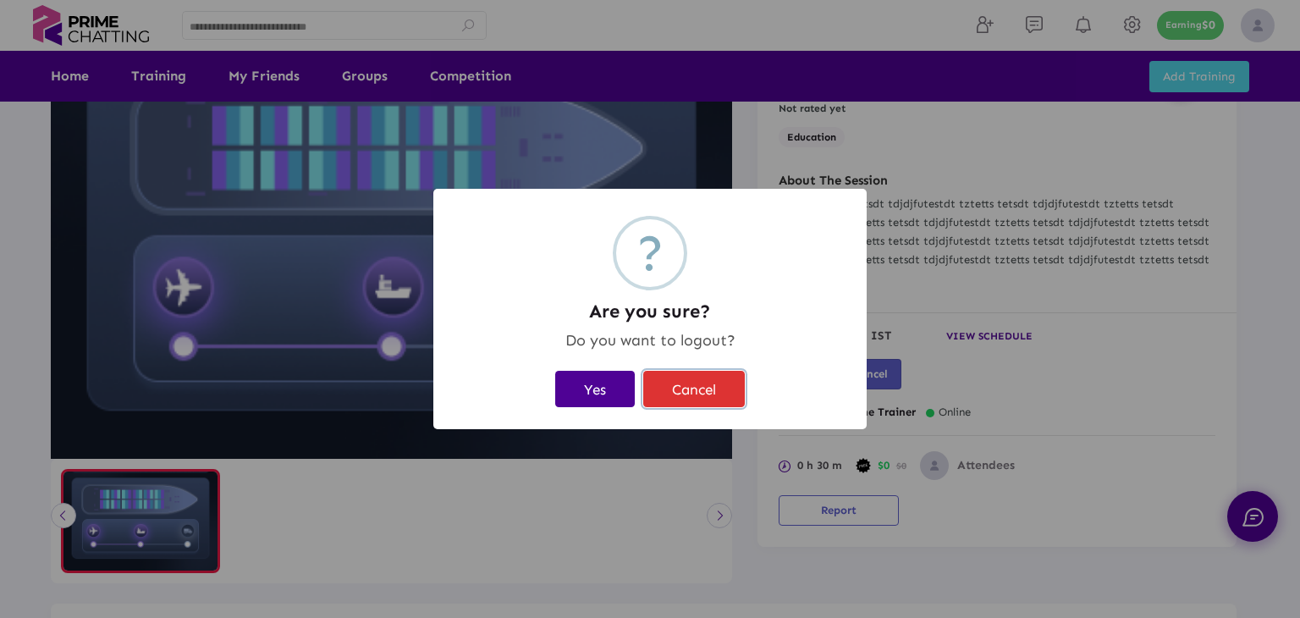
click at [702, 381] on button "Cancel" at bounding box center [694, 389] width 102 height 36
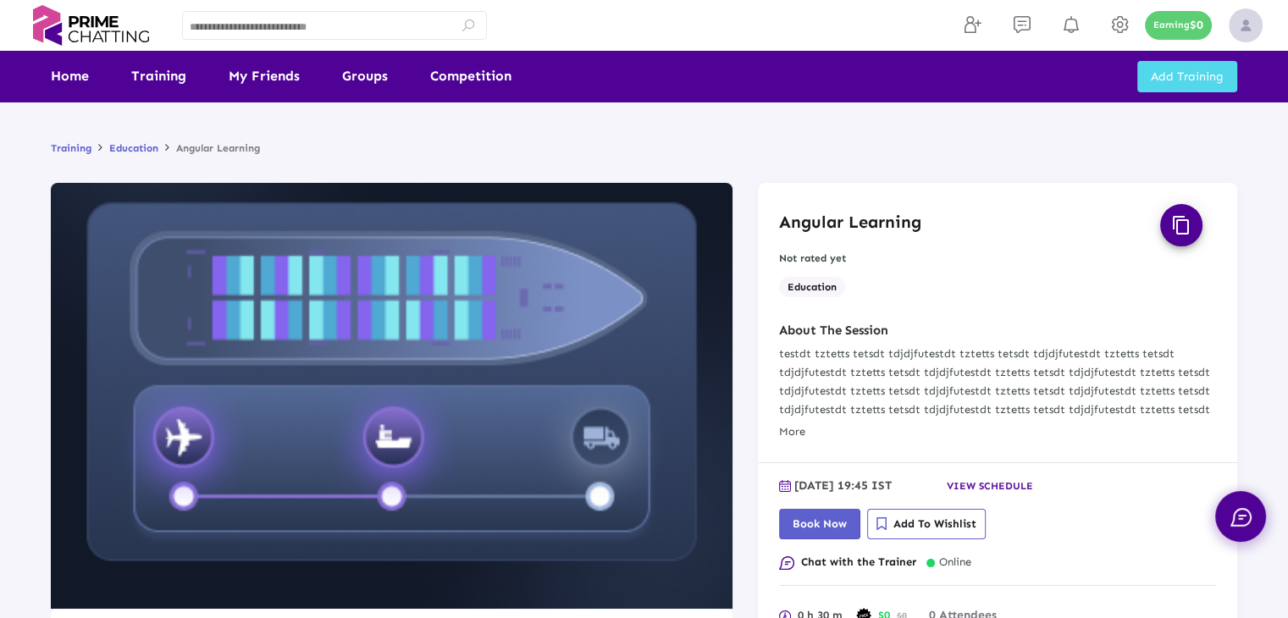
scroll to position [339, 0]
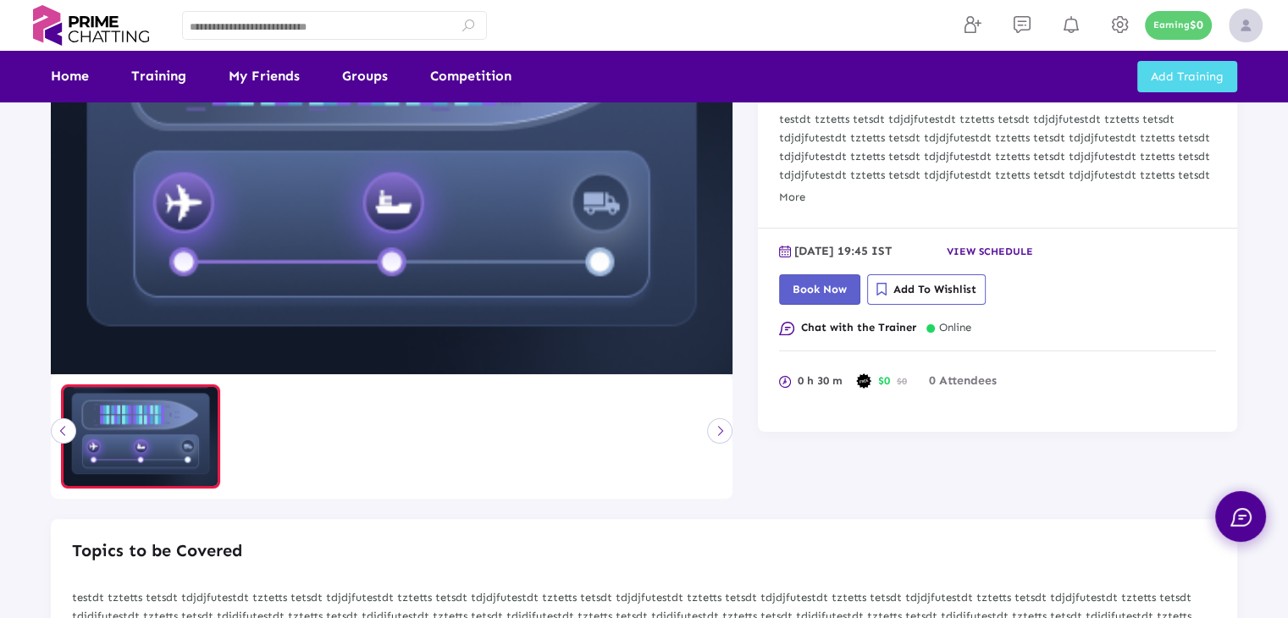
click at [813, 287] on span "Book Now" at bounding box center [819, 289] width 54 height 13
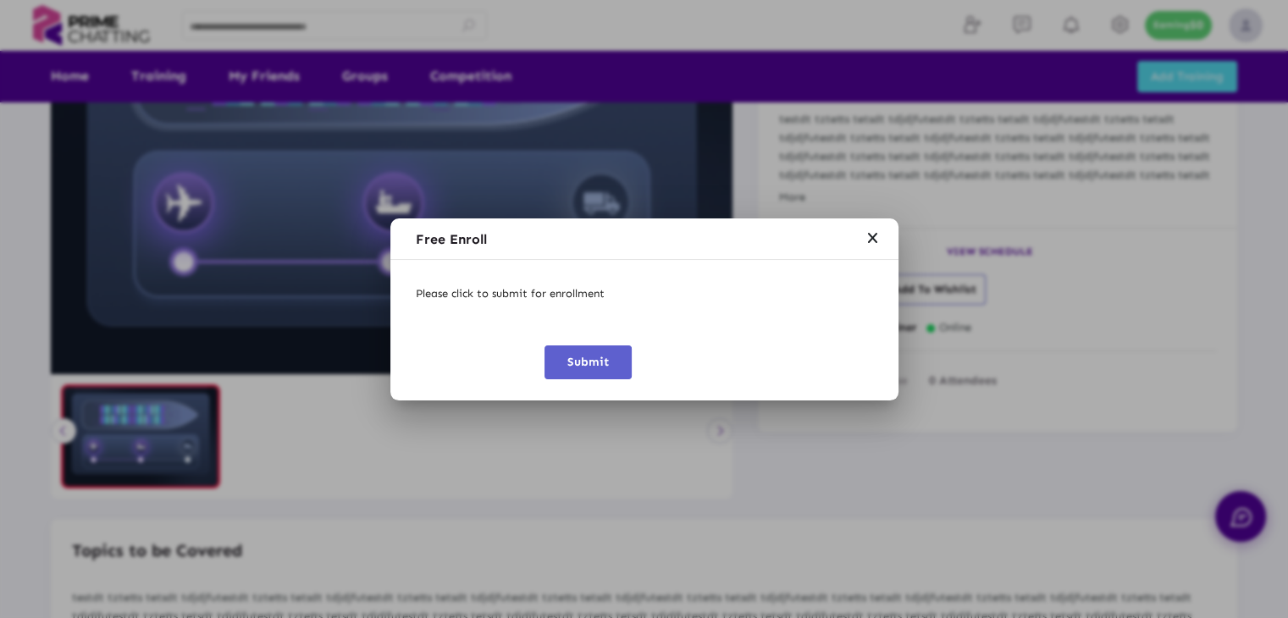
scroll to position [0, 0]
click at [598, 363] on span "Submit" at bounding box center [587, 362] width 41 height 14
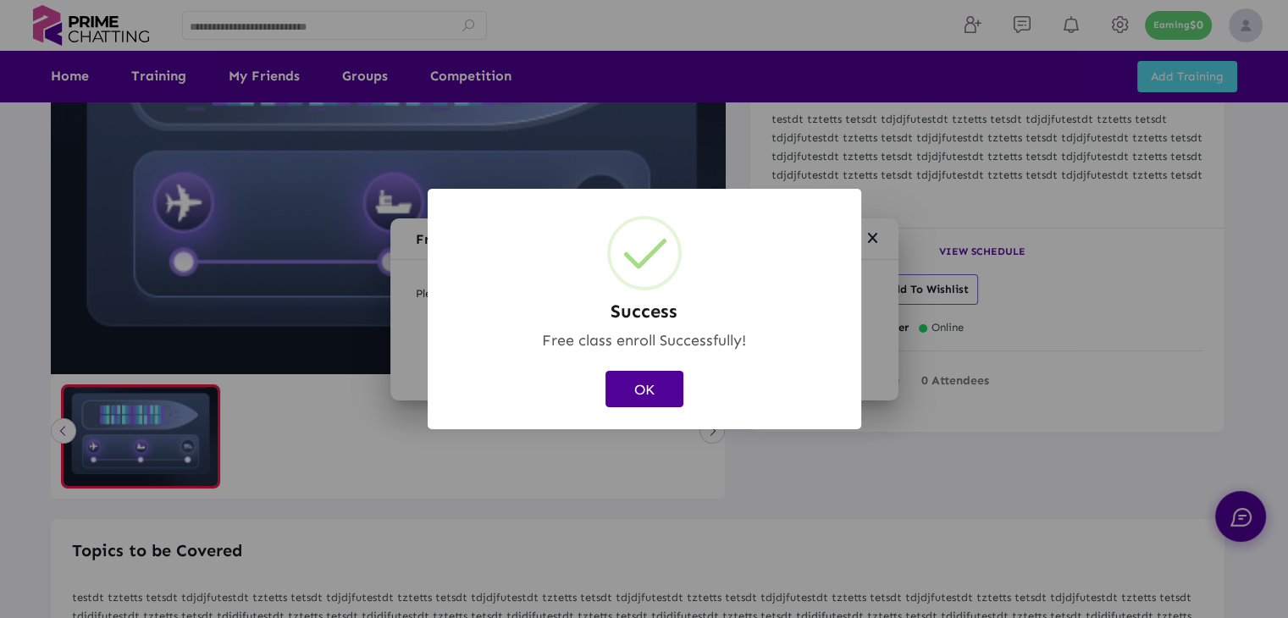
scroll to position [339, 0]
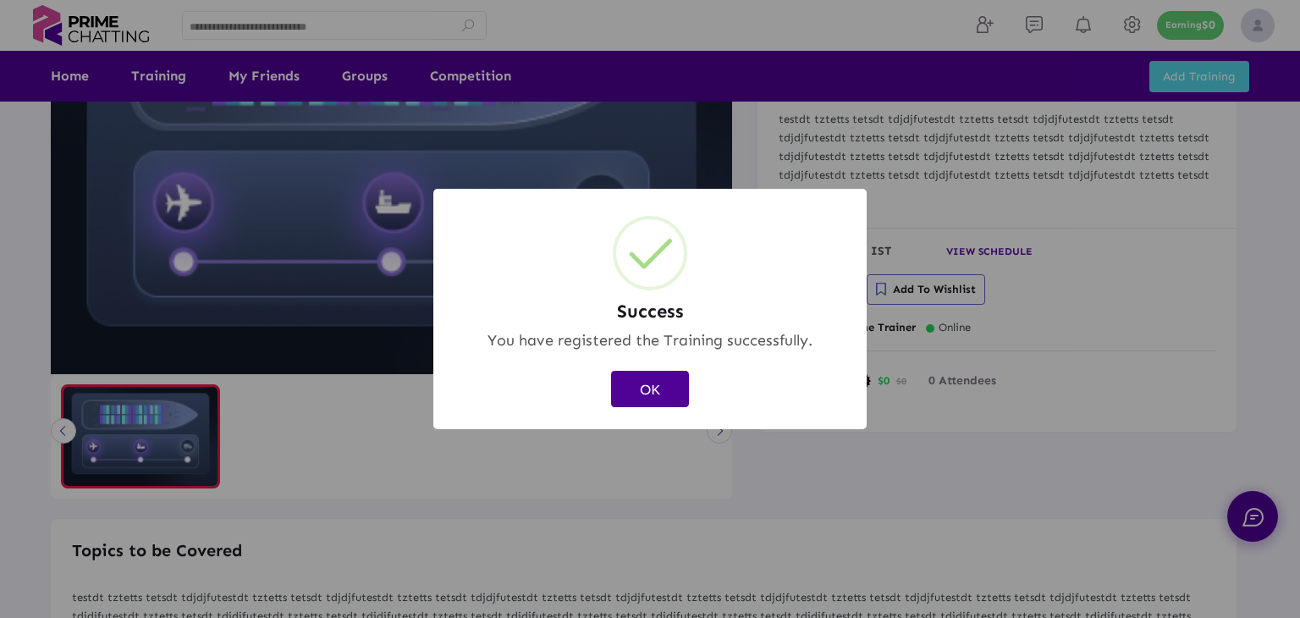
click at [645, 389] on button "OK" at bounding box center [650, 389] width 78 height 36
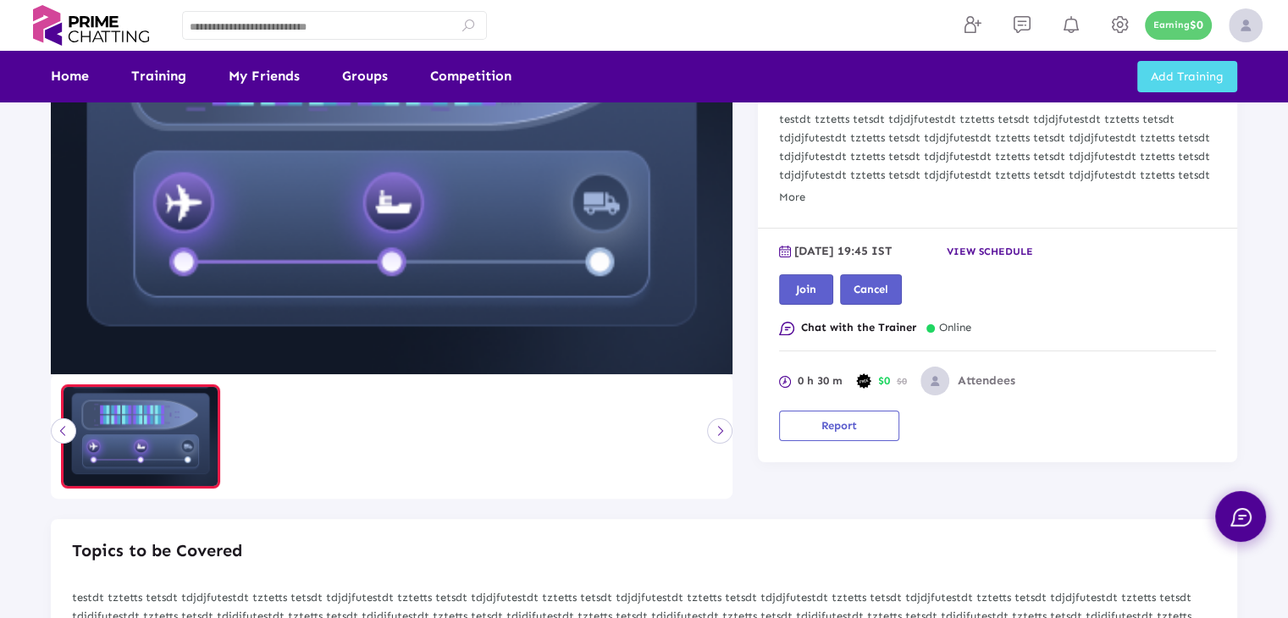
click at [808, 289] on span "Join" at bounding box center [806, 289] width 20 height 13
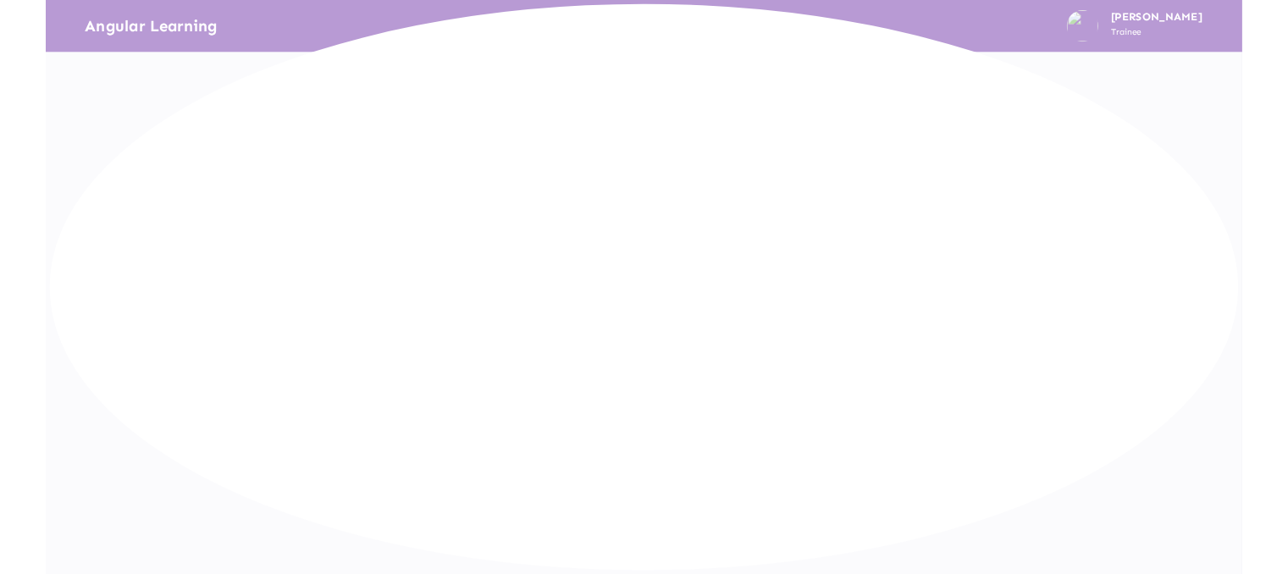
scroll to position [0, 0]
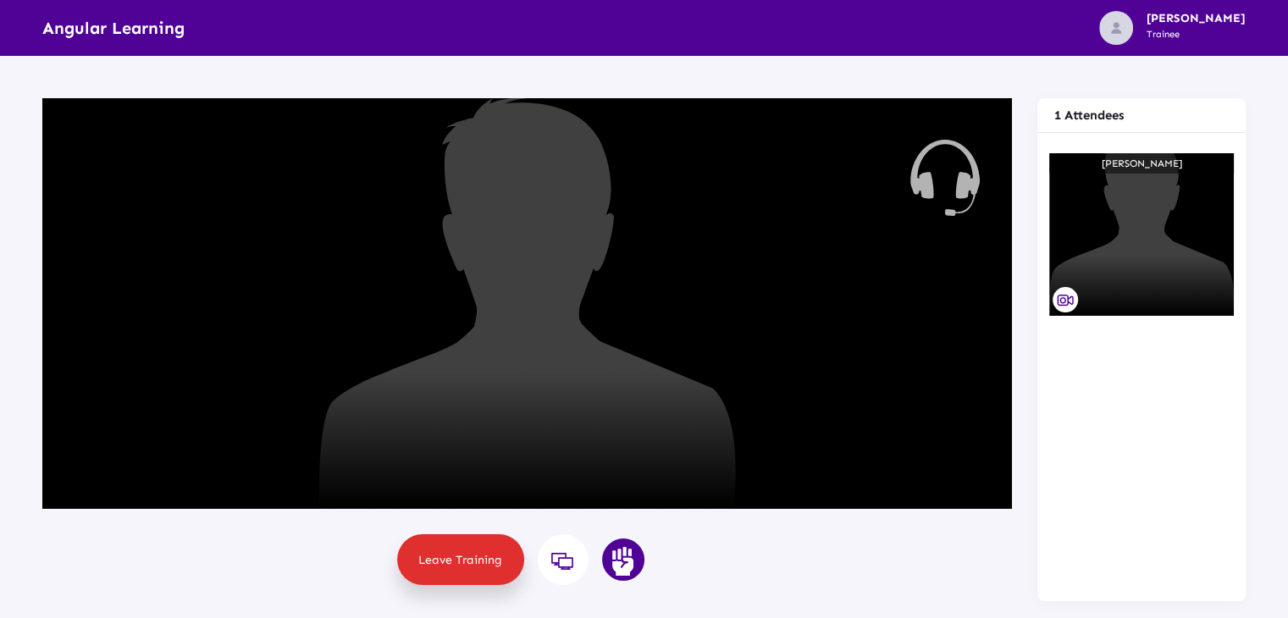
click at [1063, 306] on icon at bounding box center [1065, 301] width 18 height 14
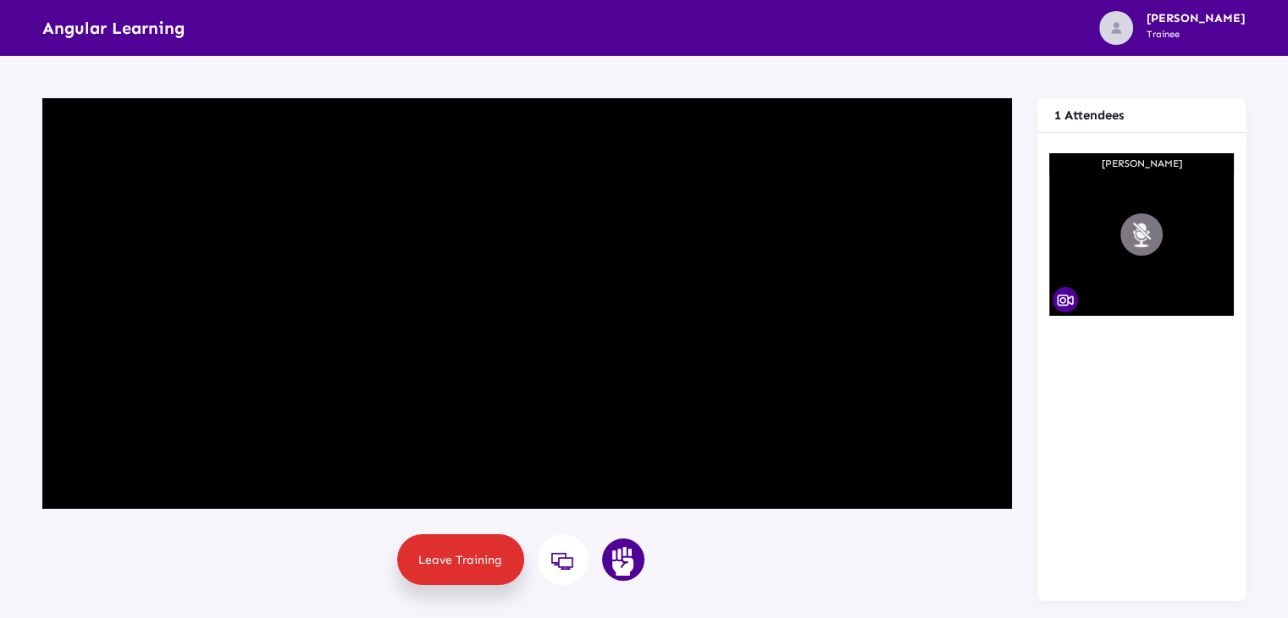
click at [1134, 246] on button "Mute" at bounding box center [1141, 234] width 42 height 42
click at [1135, 235] on button "Mute" at bounding box center [1141, 234] width 42 height 42
click at [538, 293] on button "Mute" at bounding box center [527, 304] width 42 height 42
click at [534, 301] on button "Mute" at bounding box center [527, 304] width 42 height 42
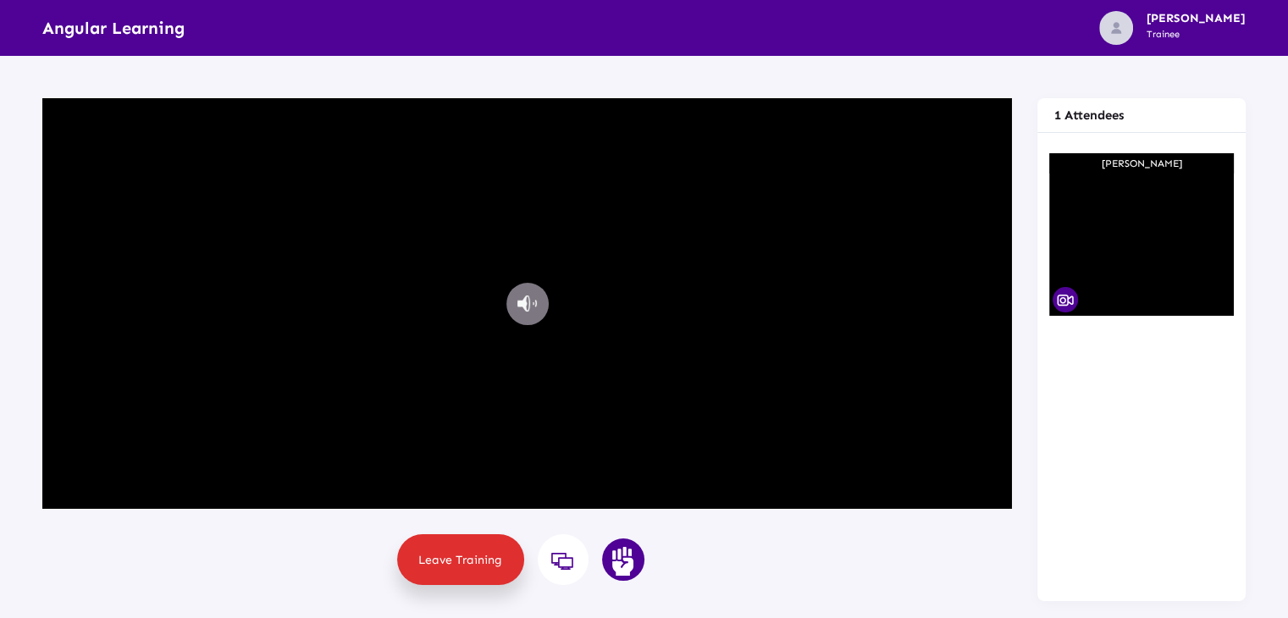
click at [584, 171] on video "Sorry, Web RTC is not available in your browser" at bounding box center [526, 303] width 969 height 411
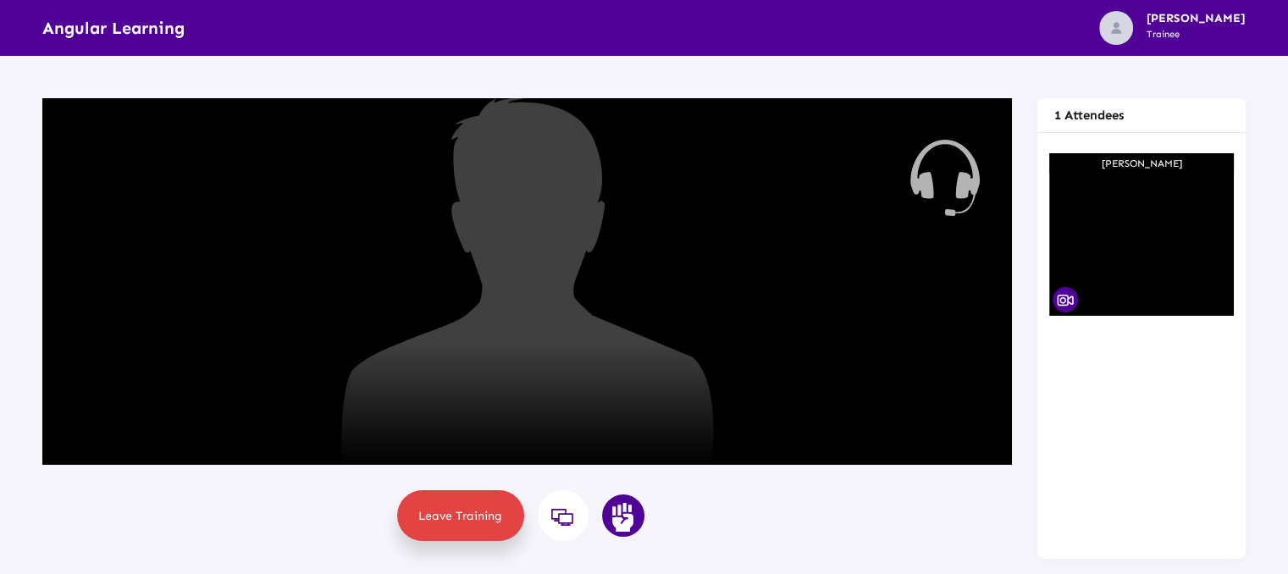
click at [483, 518] on span "Leave Training" at bounding box center [460, 516] width 84 height 14
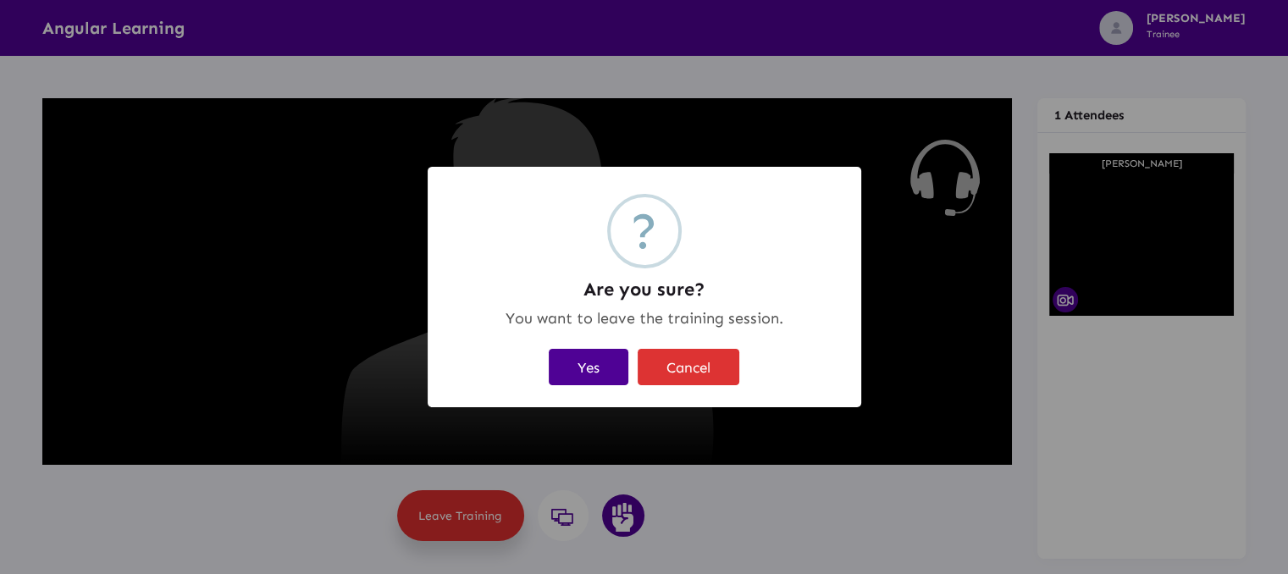
click at [598, 367] on button "Yes" at bounding box center [589, 367] width 80 height 36
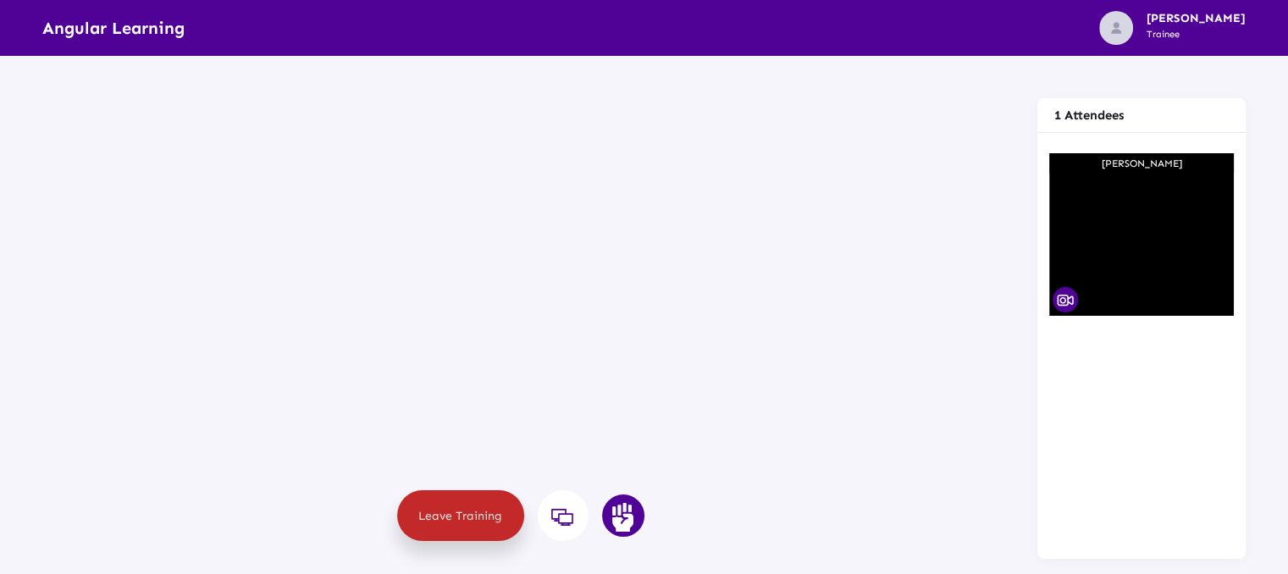
scroll to position [339, 0]
